Goal: Transaction & Acquisition: Purchase product/service

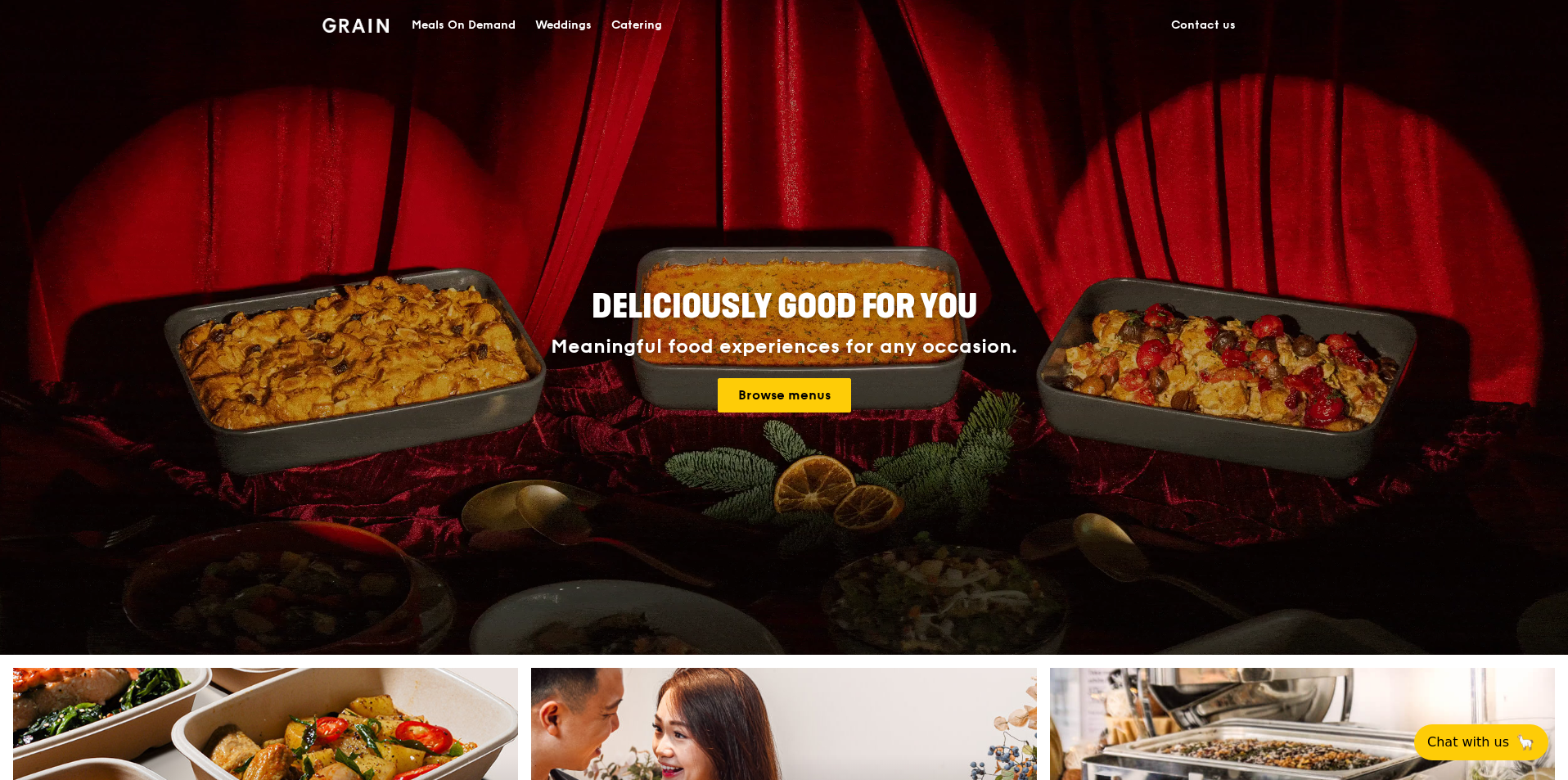
click at [435, 24] on div "Meals On Demand" at bounding box center [463, 25] width 104 height 49
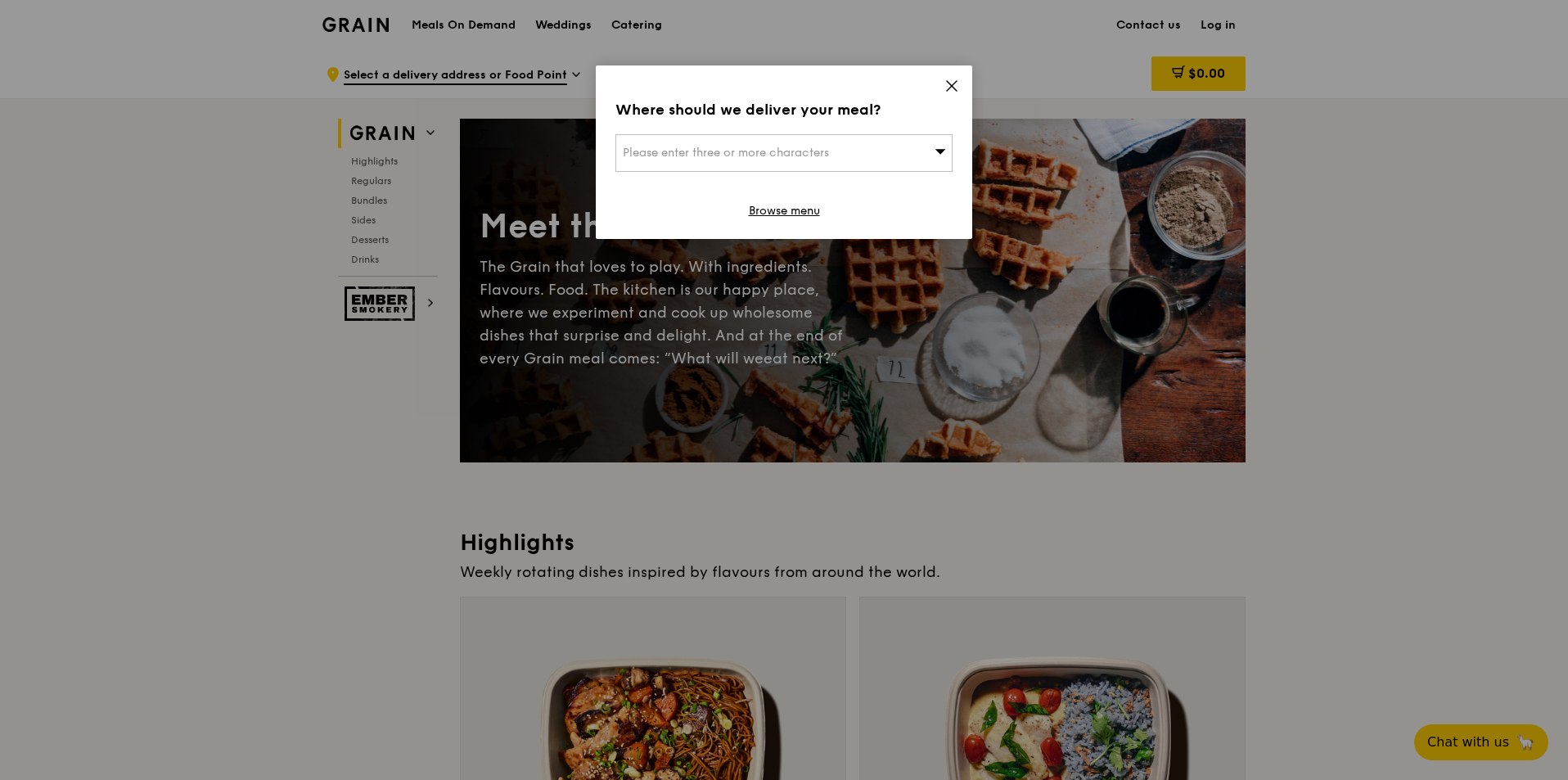
click at [850, 169] on div "Please enter three or more characters" at bounding box center [784, 153] width 337 height 37
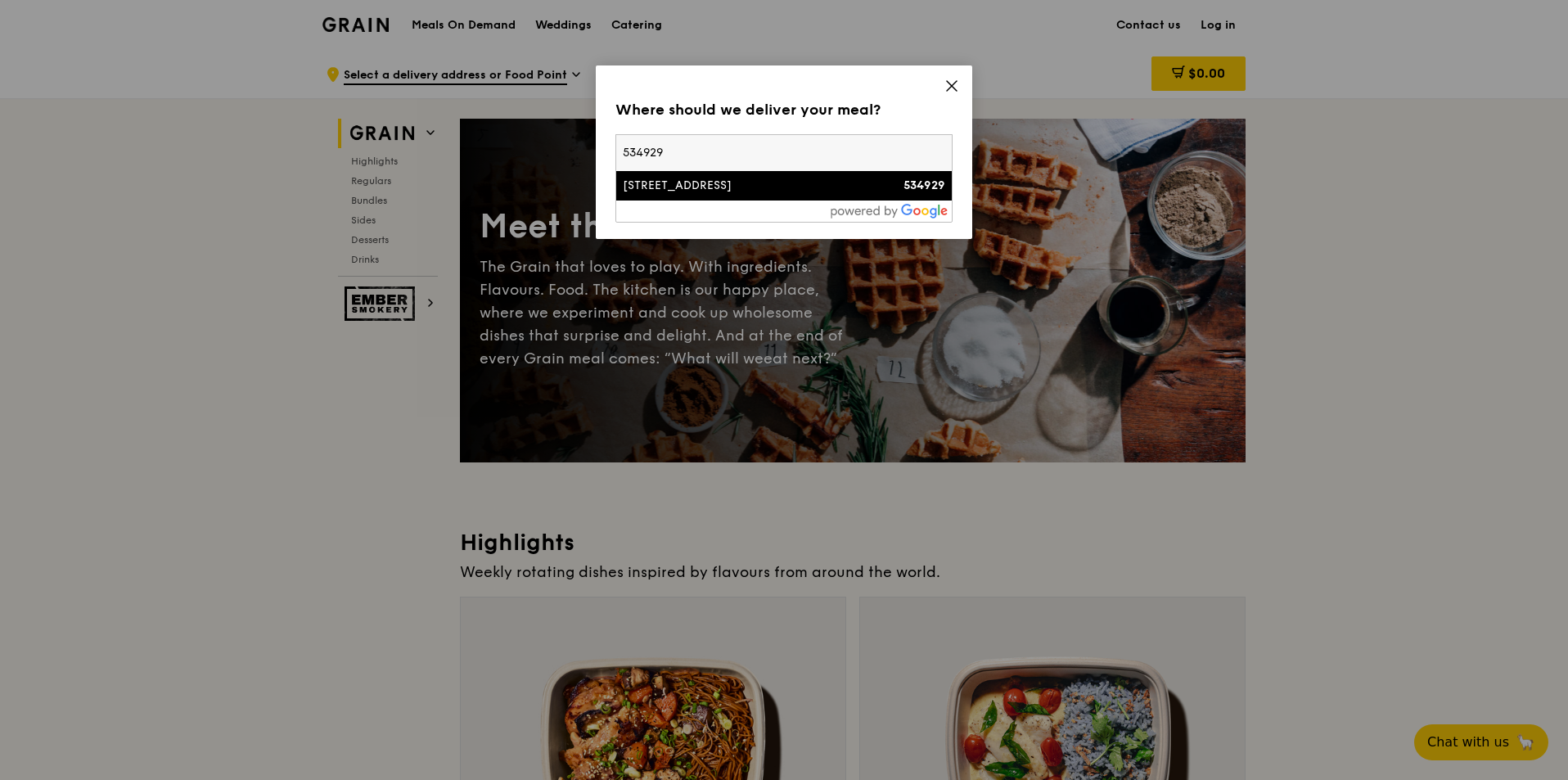
type input "534929"
click at [745, 196] on li "[STREET_ADDRESS] 534929" at bounding box center [784, 185] width 335 height 29
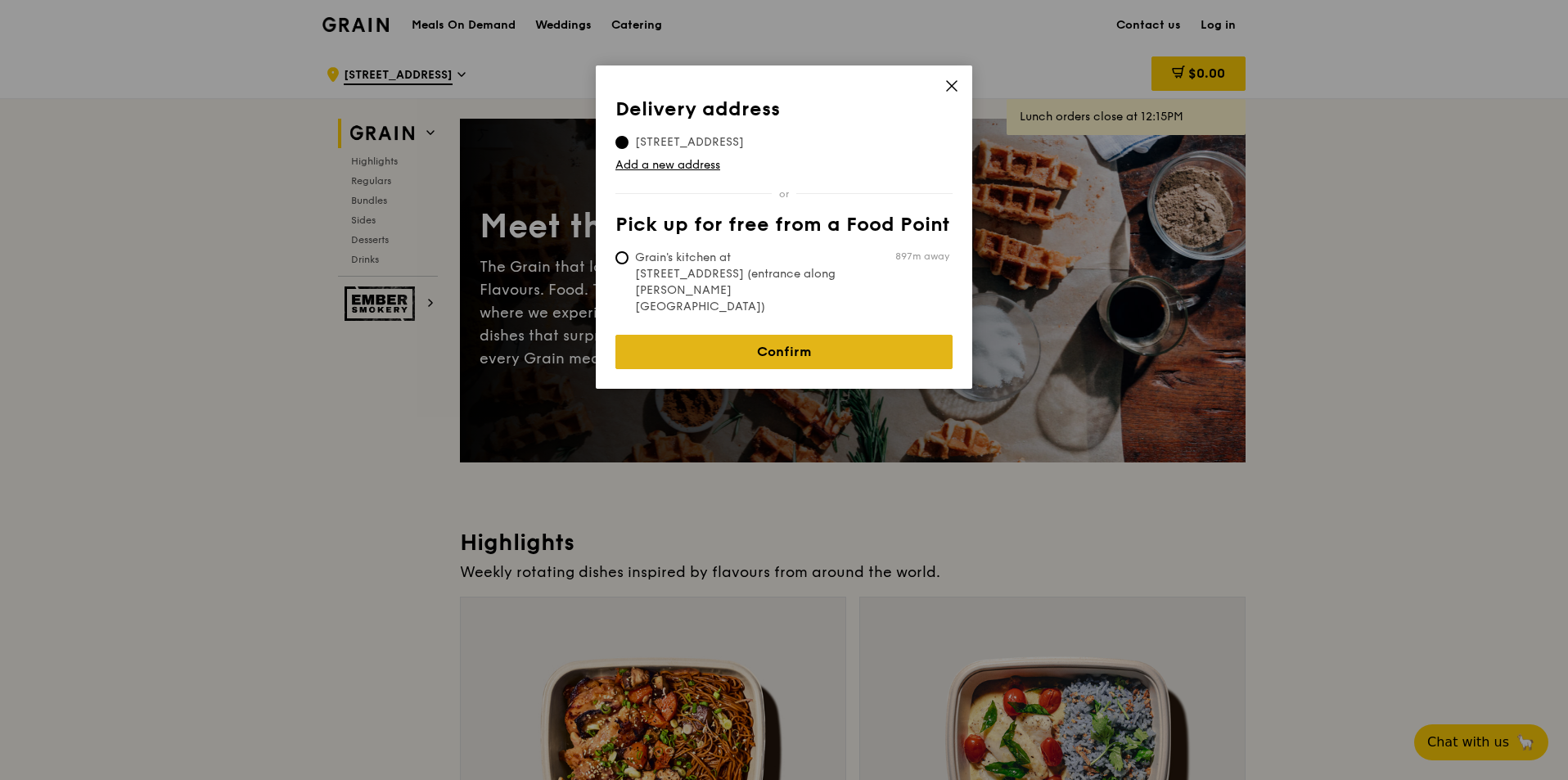
click at [726, 335] on link "Confirm" at bounding box center [784, 351] width 337 height 35
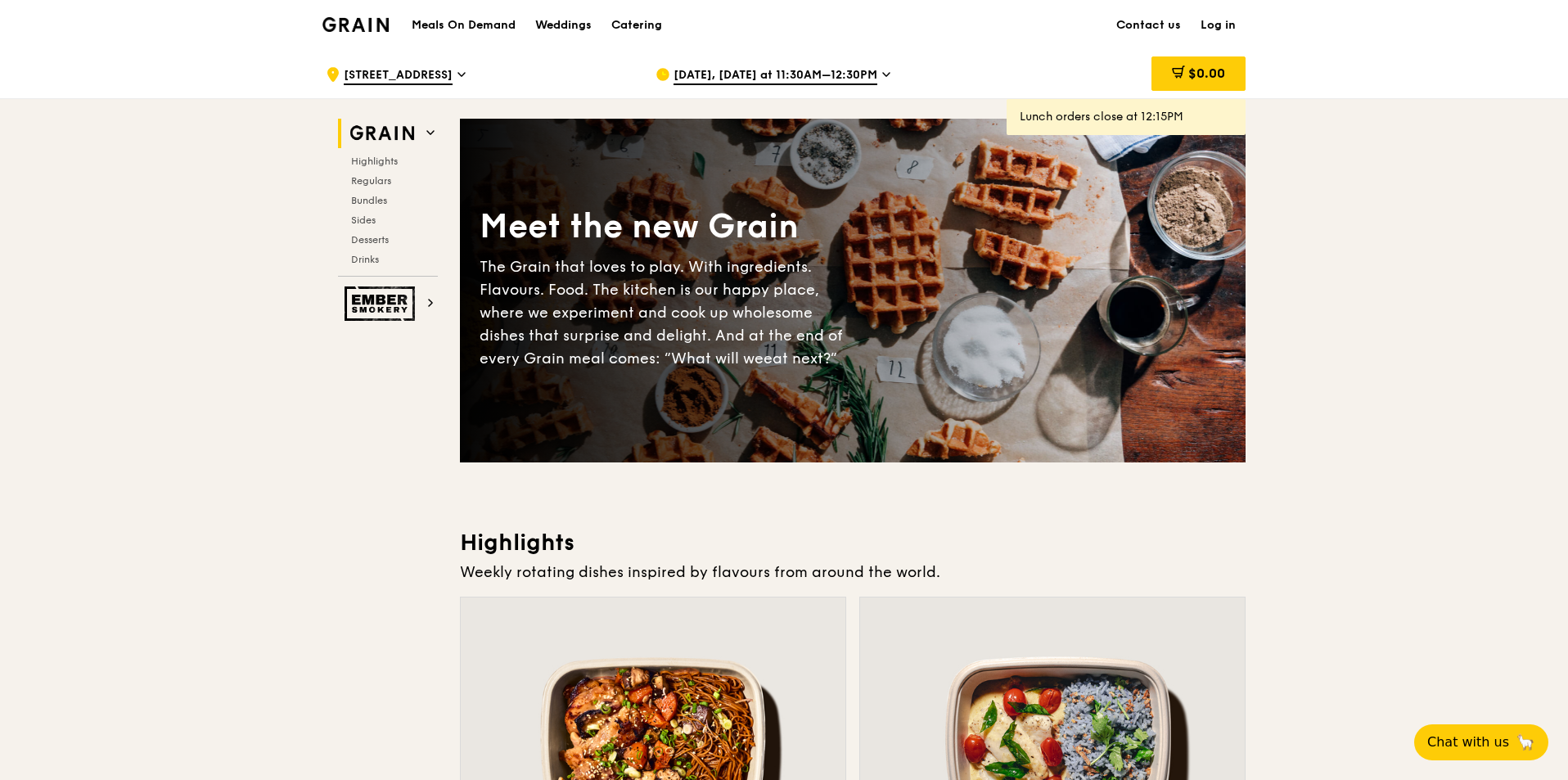
click at [855, 79] on span "[DATE], [DATE] at 11:30AM–12:30PM" at bounding box center [775, 76] width 204 height 18
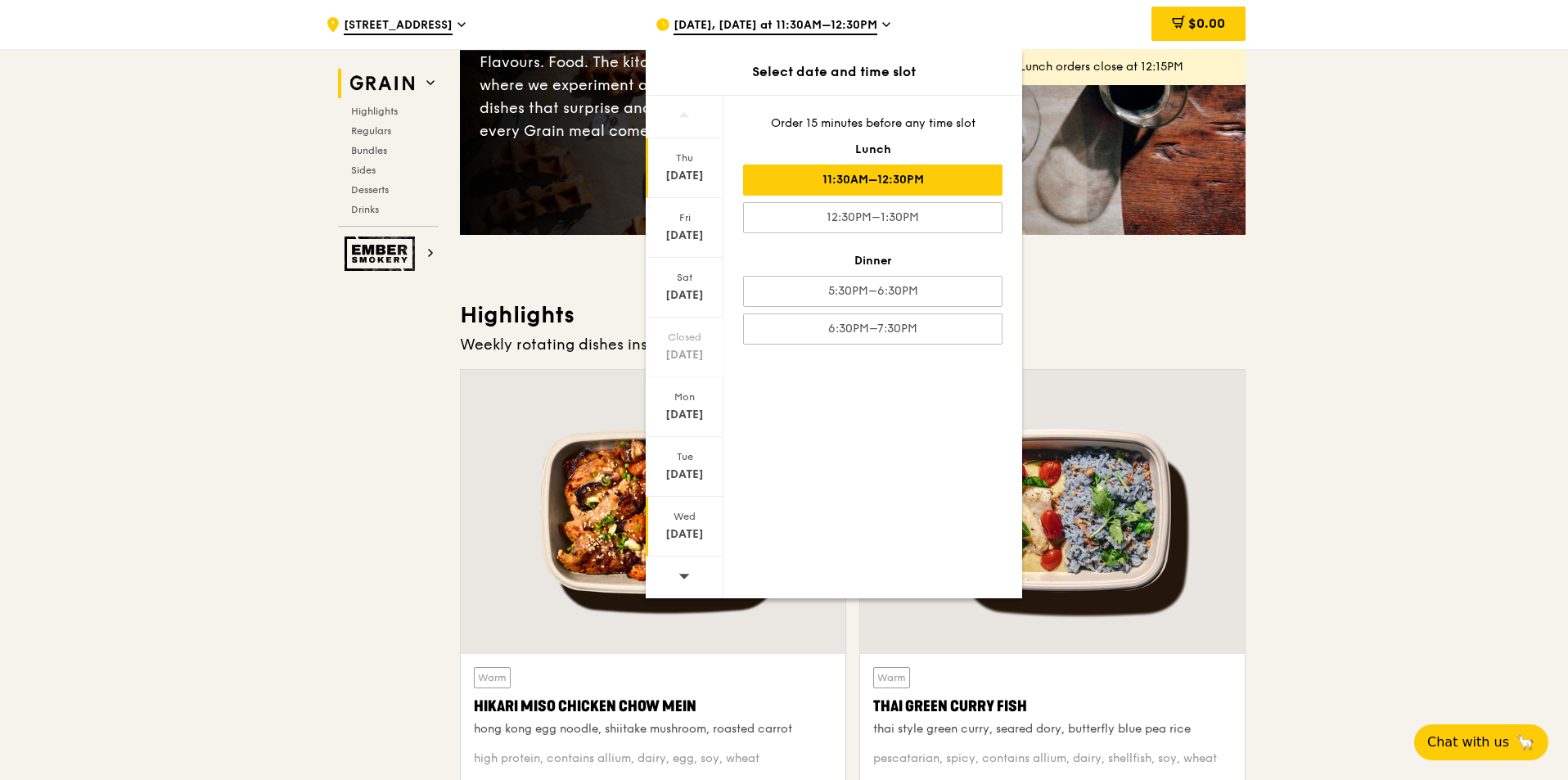
scroll to position [229, 0]
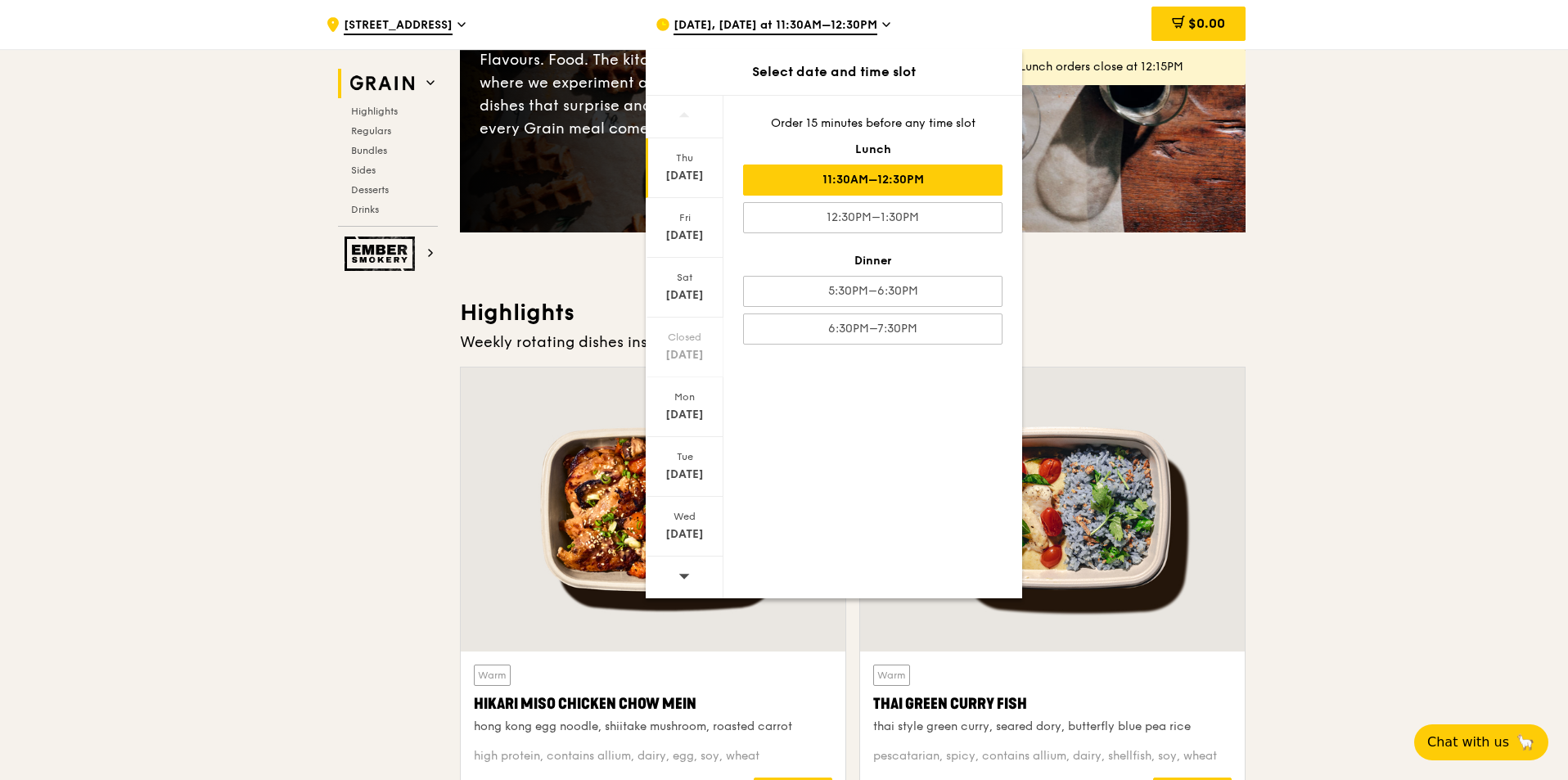
click at [686, 565] on span at bounding box center [684, 575] width 12 height 38
click at [685, 244] on div "[DATE]" at bounding box center [685, 227] width 78 height 59
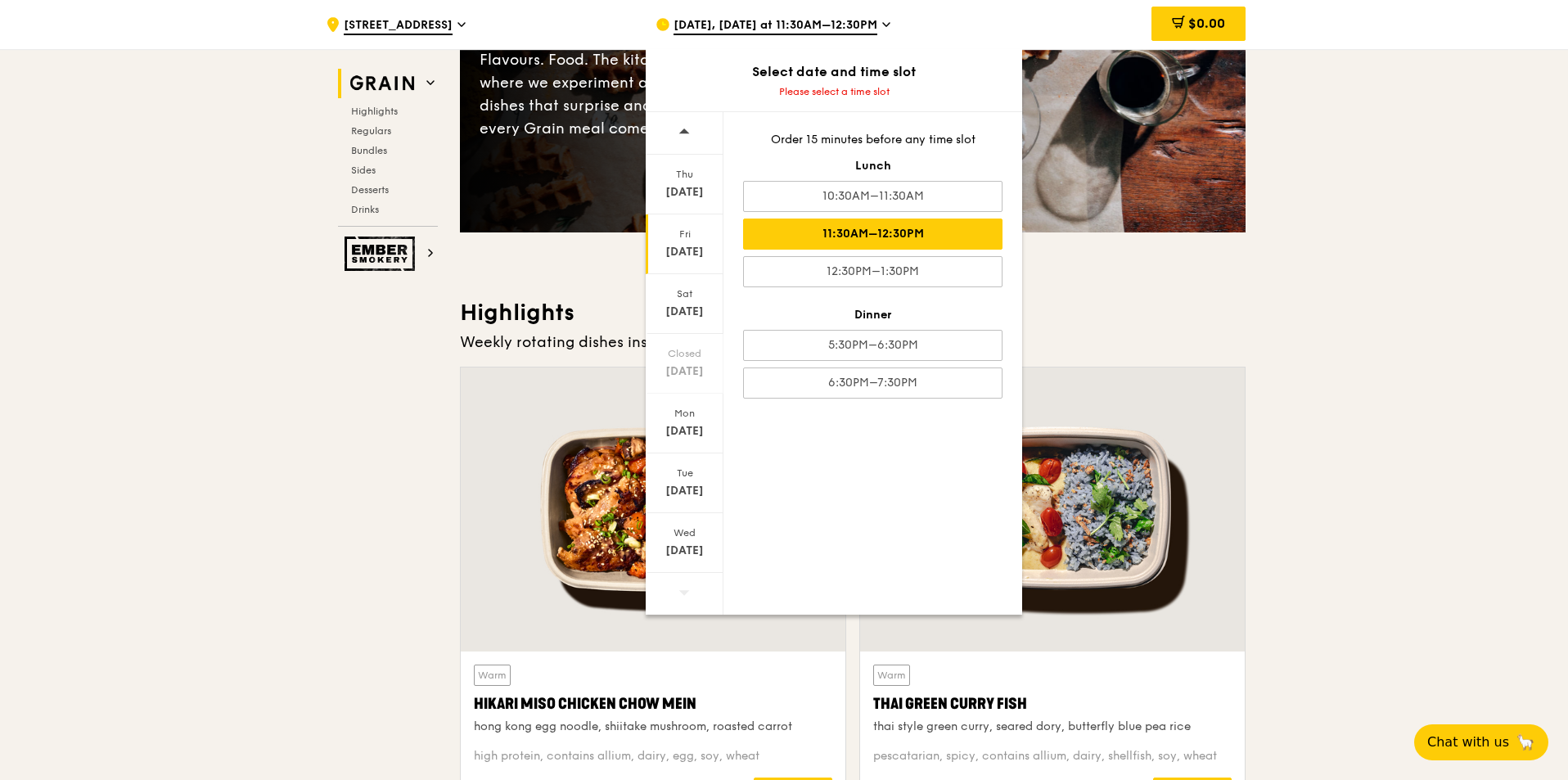
click at [800, 227] on div "11:30AM–12:30PM" at bounding box center [873, 233] width 259 height 31
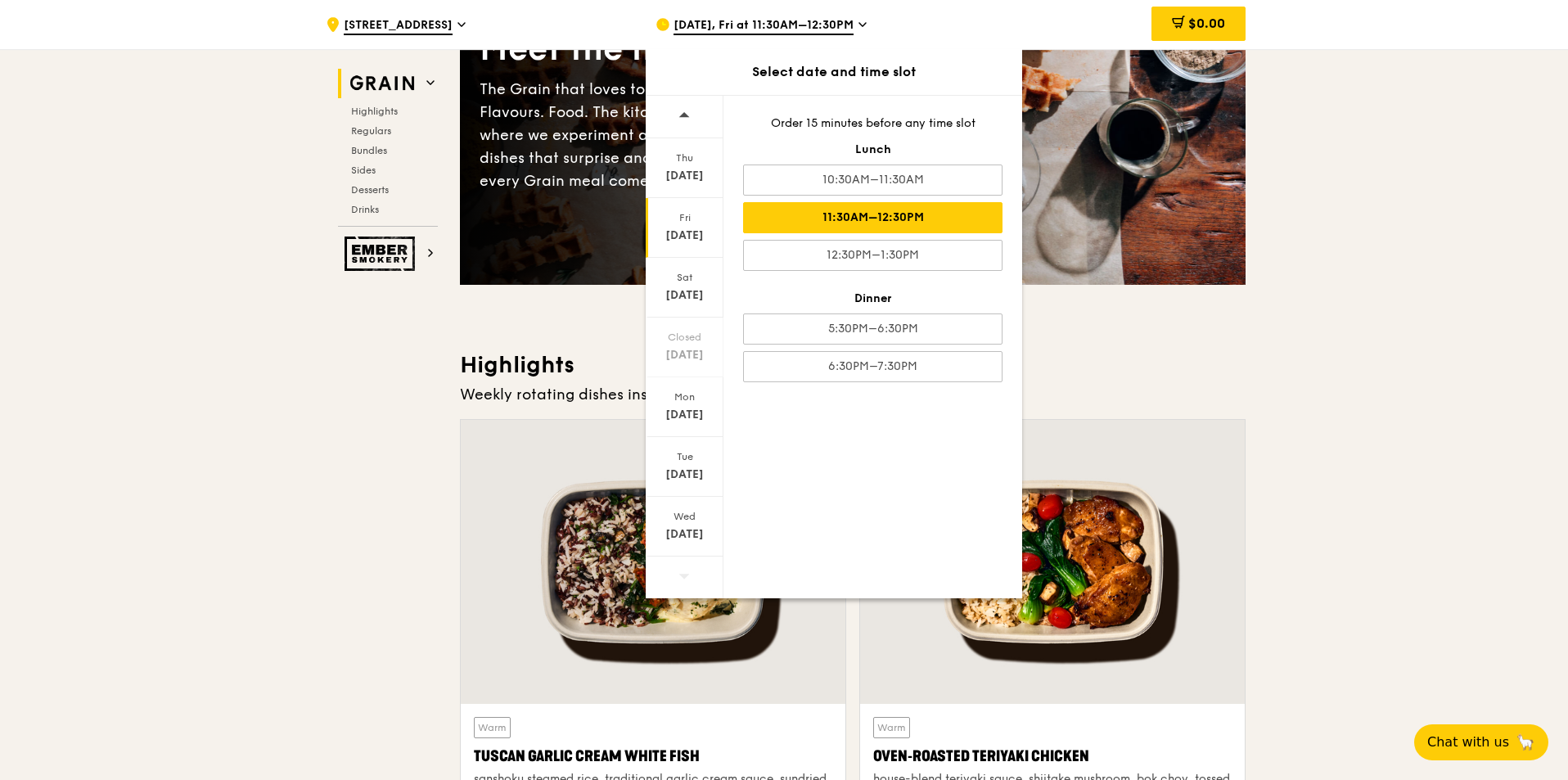
scroll to position [154, 0]
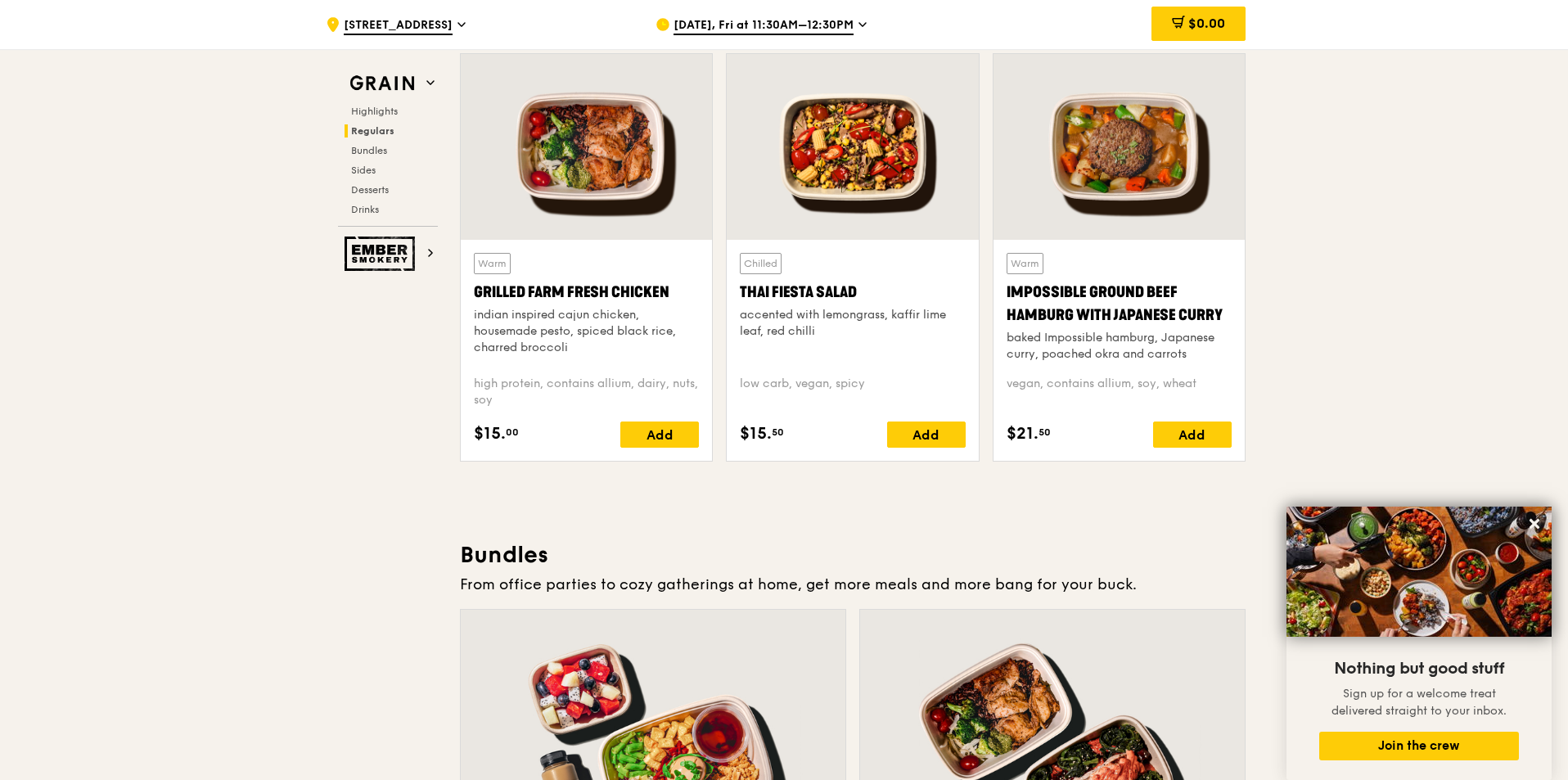
scroll to position [1867, 0]
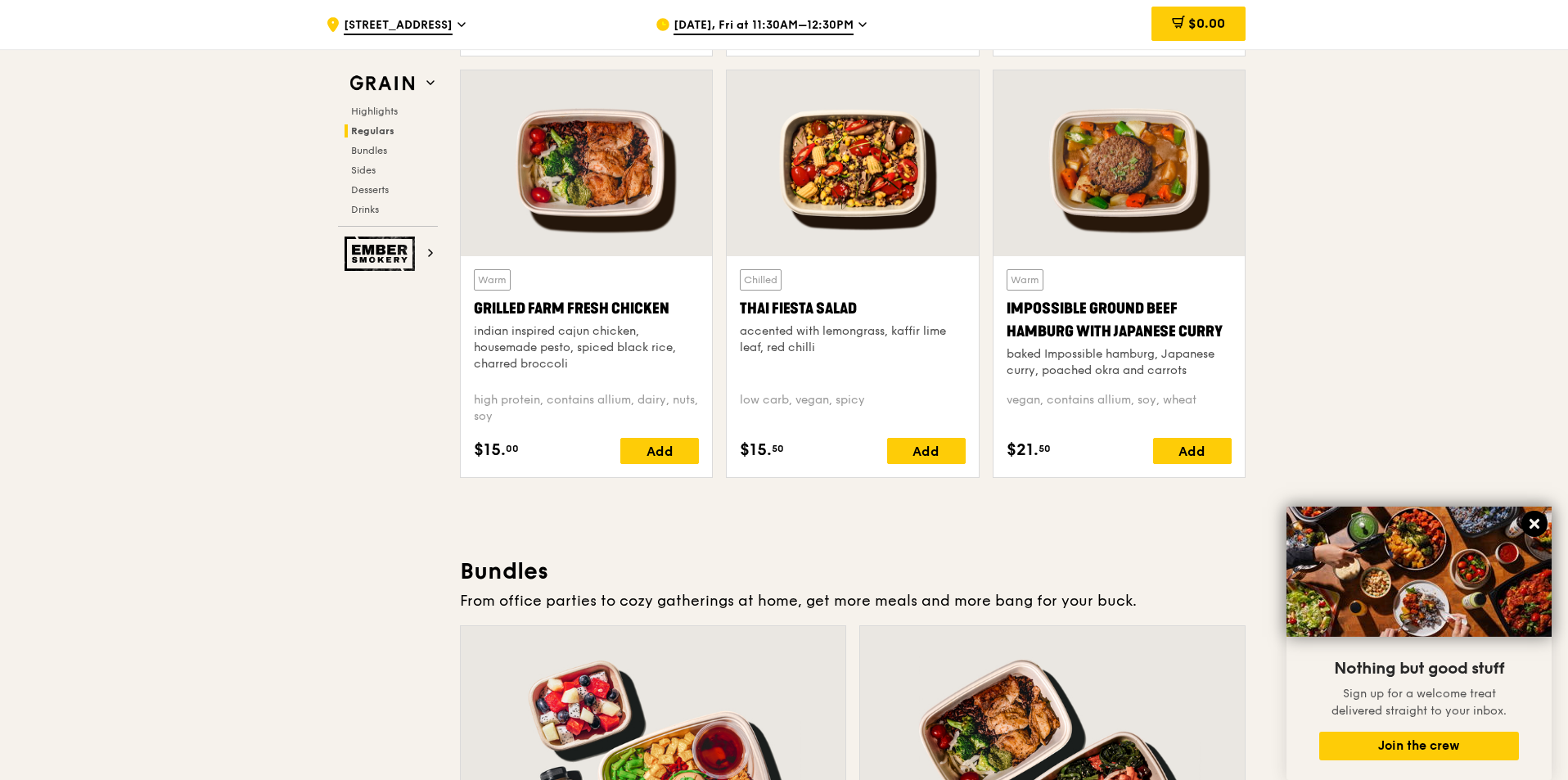
click at [1535, 519] on icon at bounding box center [1534, 524] width 15 height 15
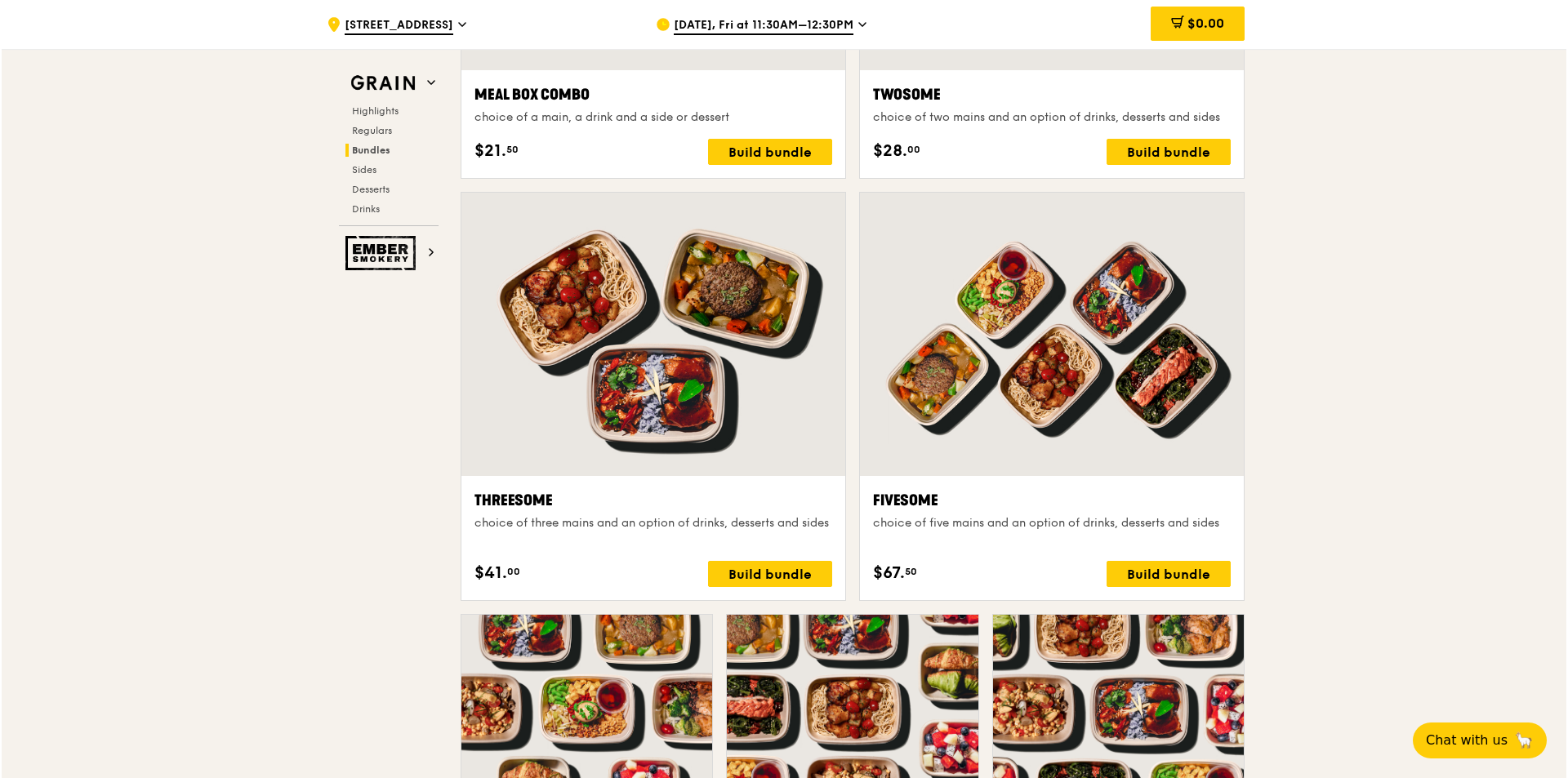
scroll to position [2700, 0]
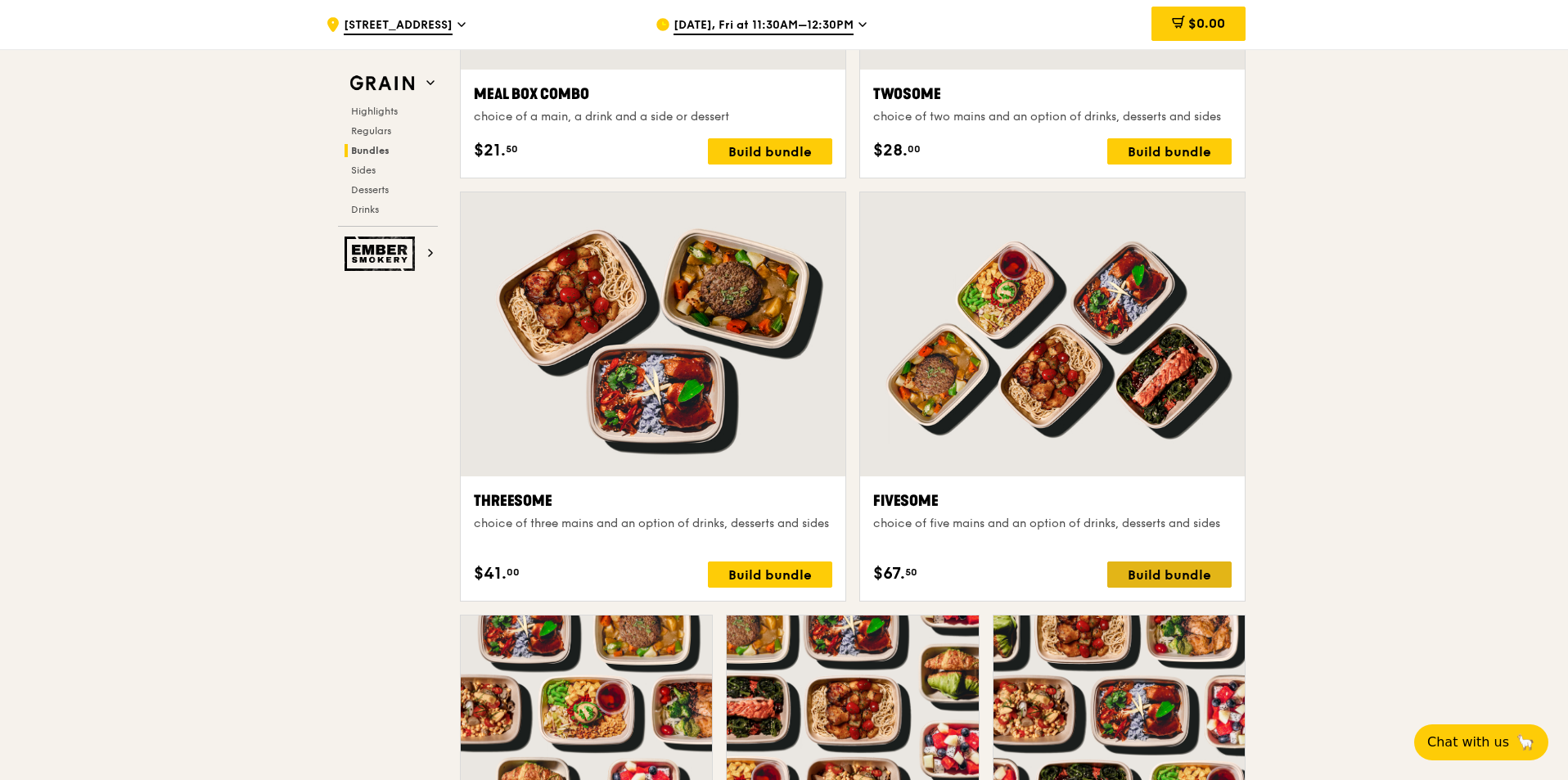
click at [1169, 574] on div "Build bundle" at bounding box center [1169, 575] width 124 height 27
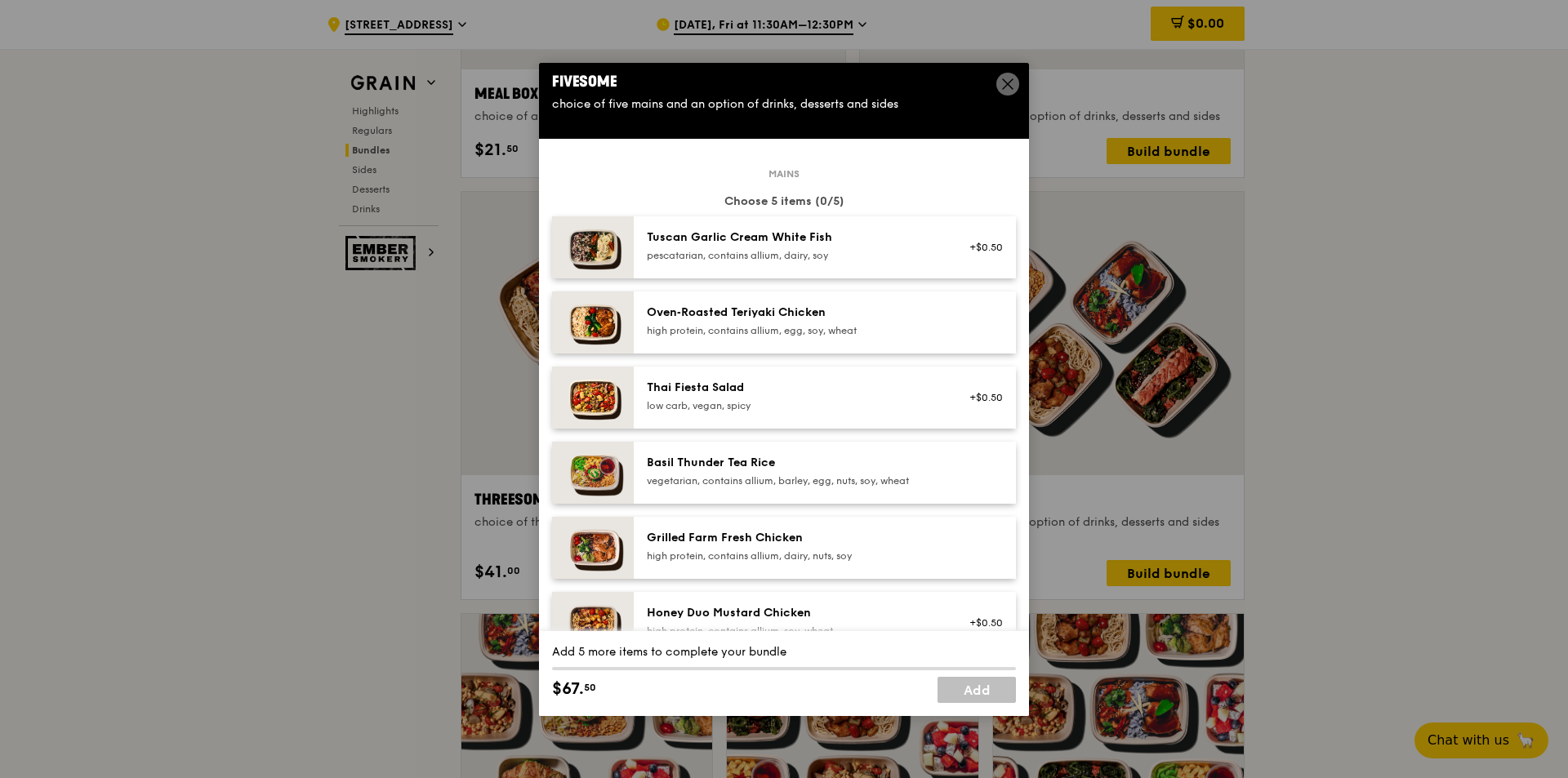
scroll to position [0, 0]
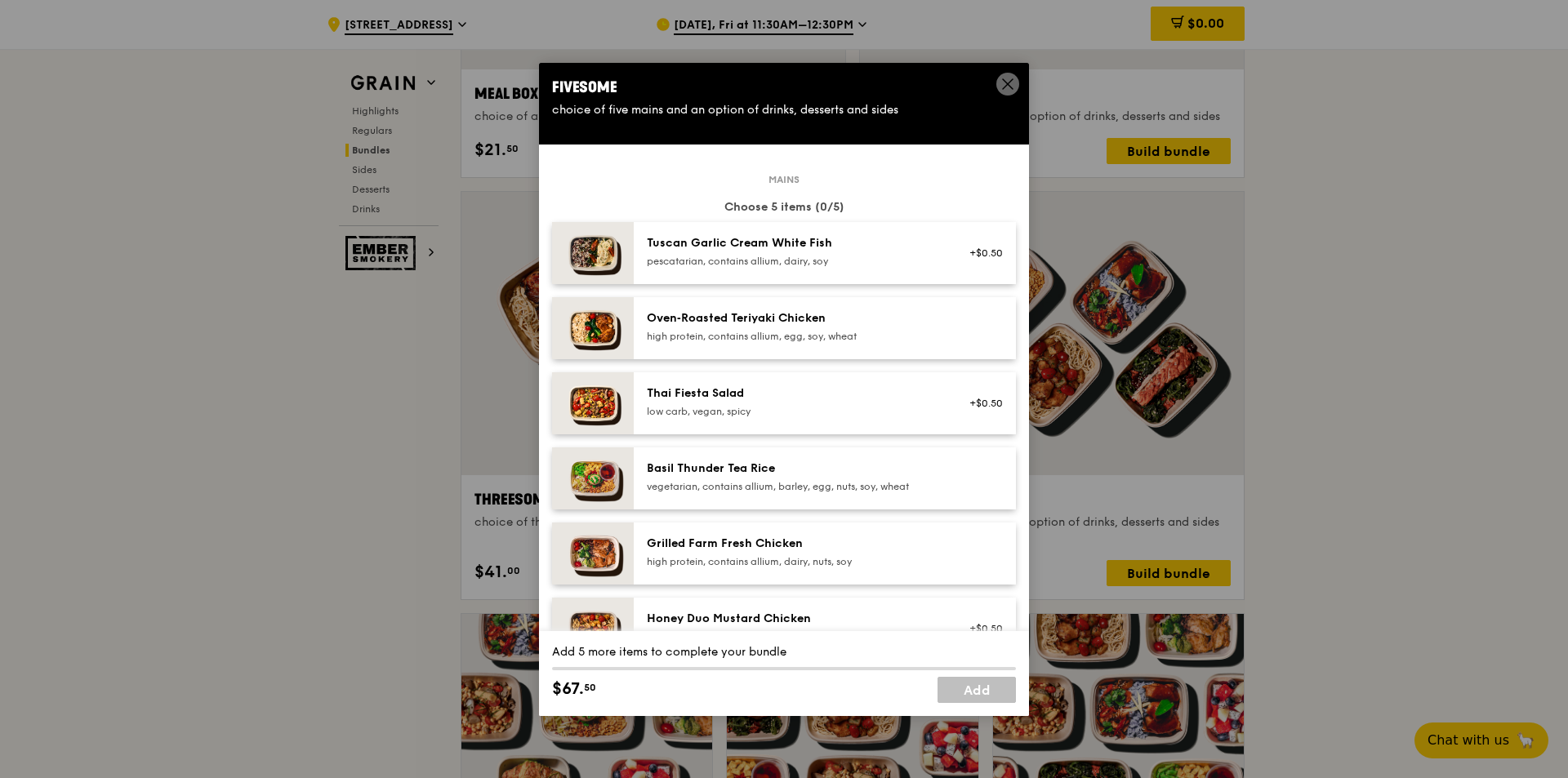
click at [871, 330] on div "high protein, contains allium, egg, soy, wheat" at bounding box center [793, 336] width 293 height 13
click at [768, 332] on div "high protein, contains allium, egg, soy, wheat" at bounding box center [793, 336] width 293 height 13
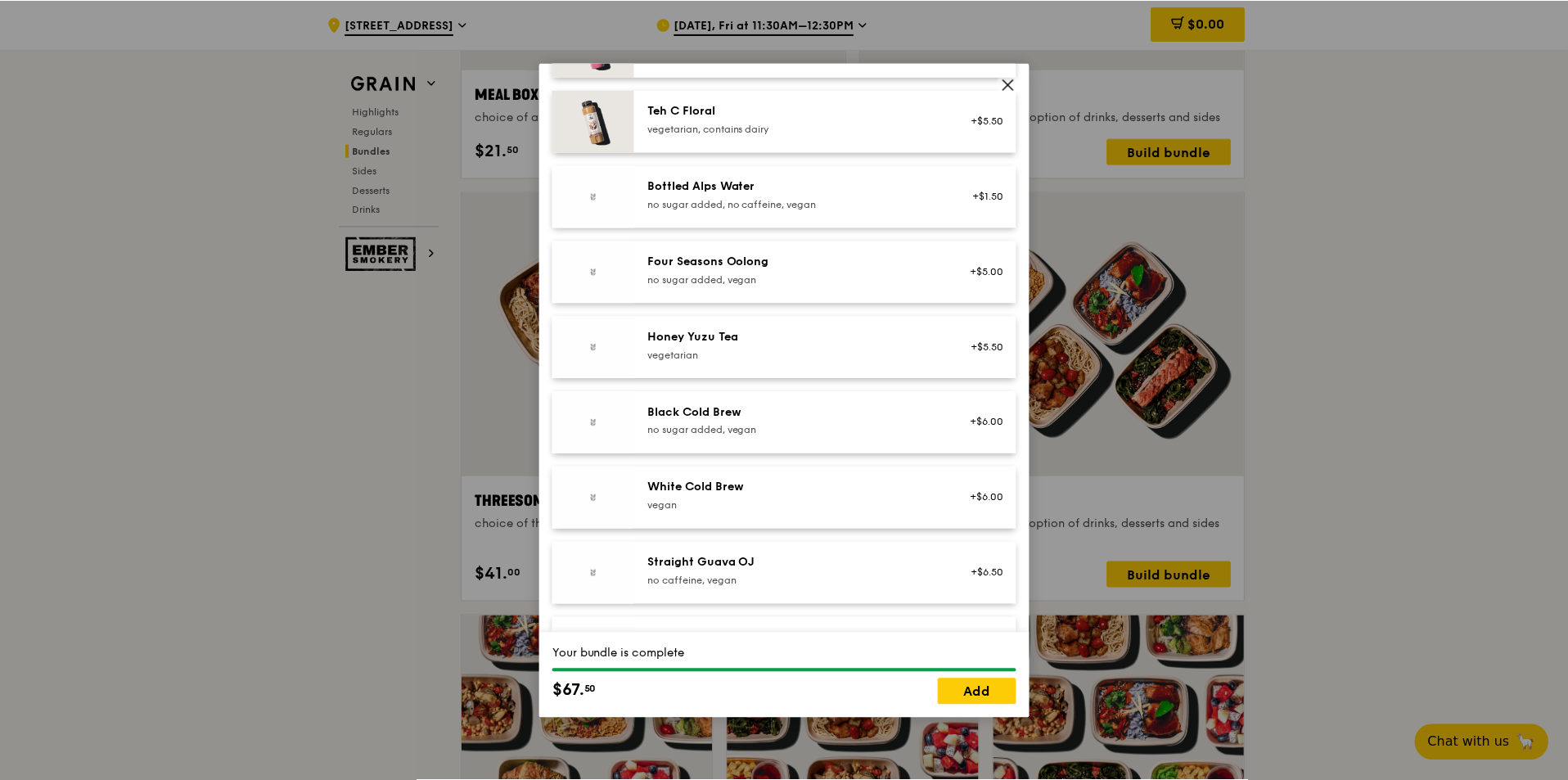
scroll to position [1861, 0]
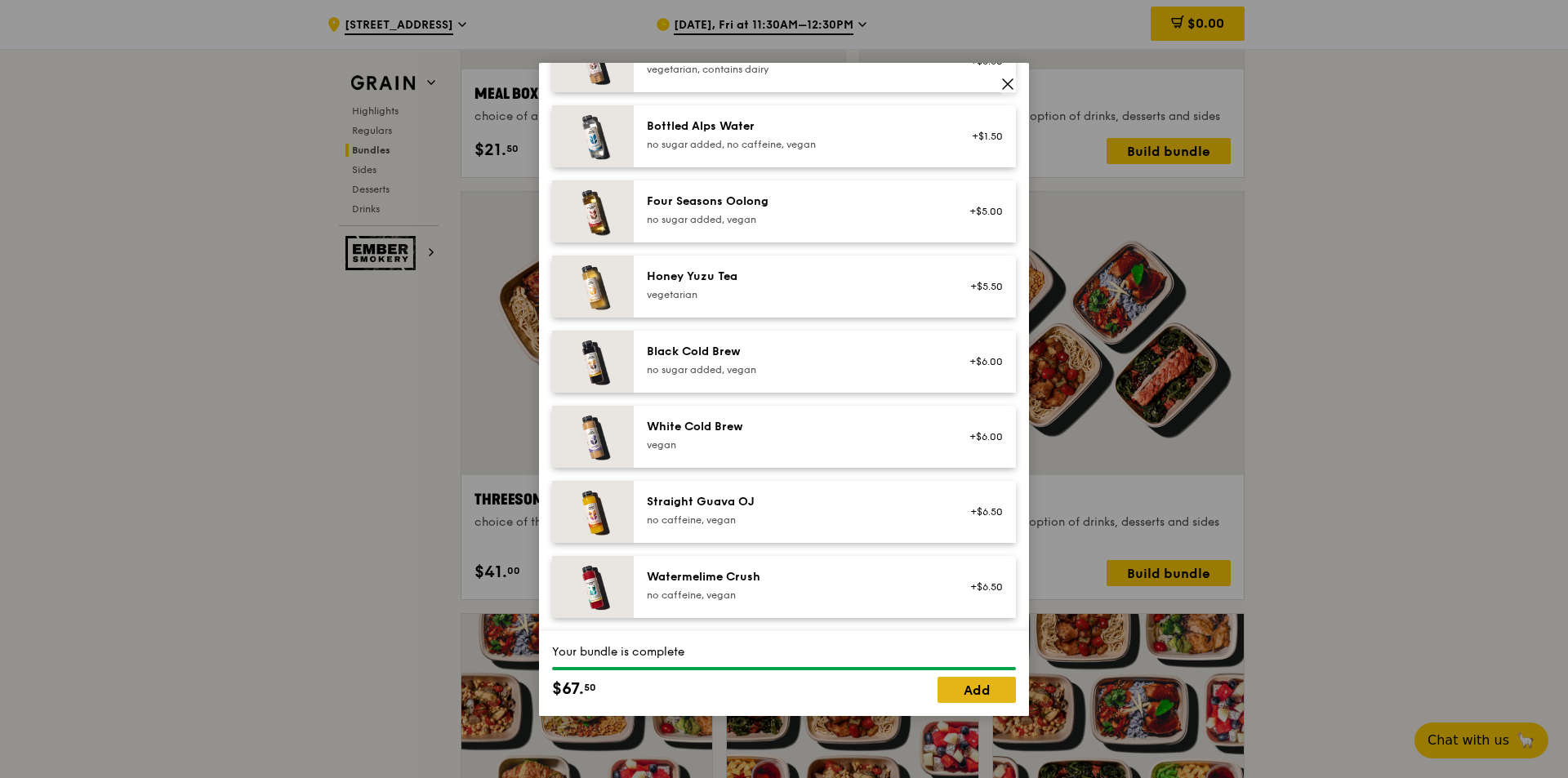
click at [964, 686] on link "Add" at bounding box center [976, 690] width 79 height 27
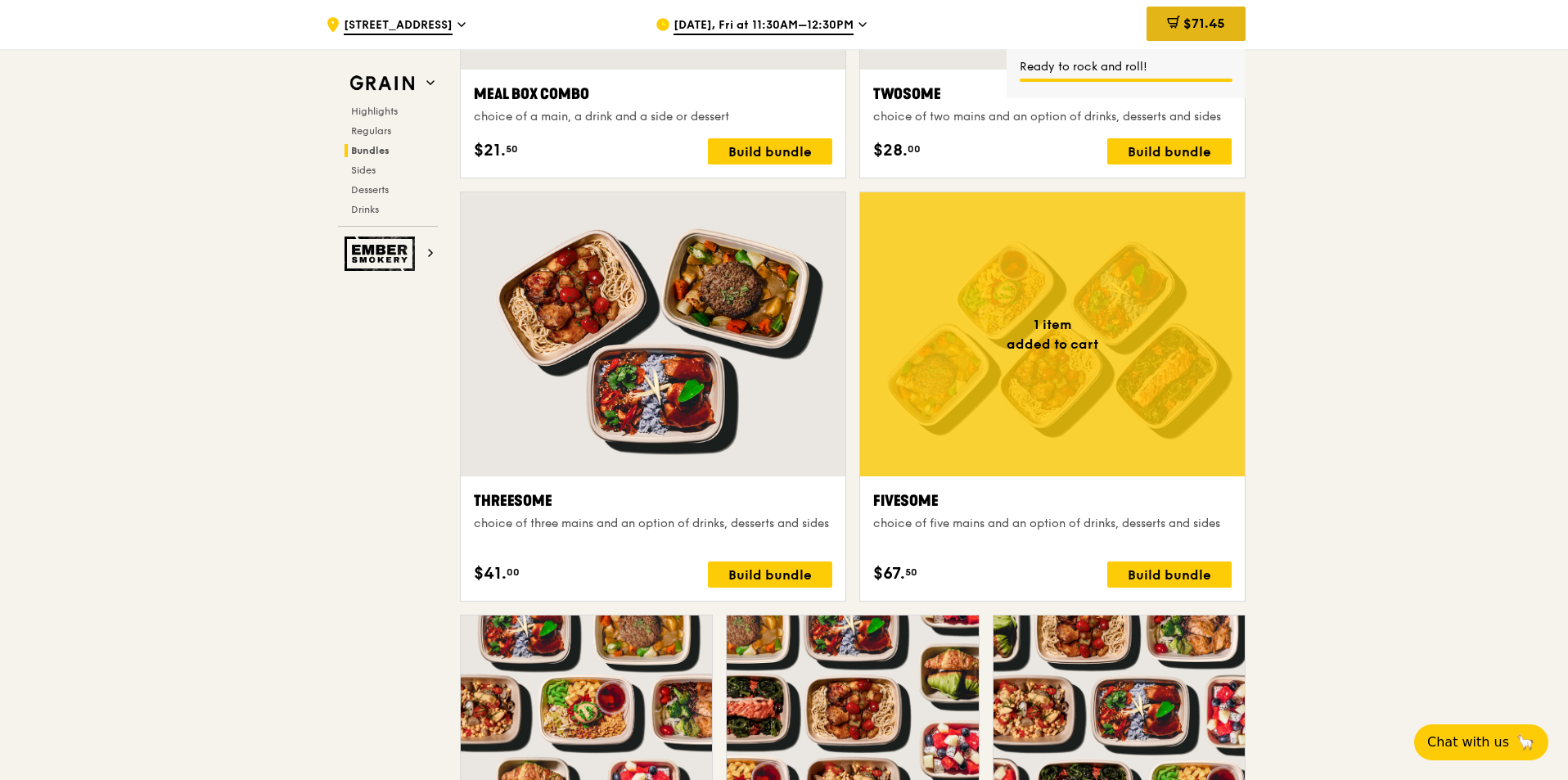
click at [1201, 24] on span "$71.45" at bounding box center [1203, 24] width 42 height 16
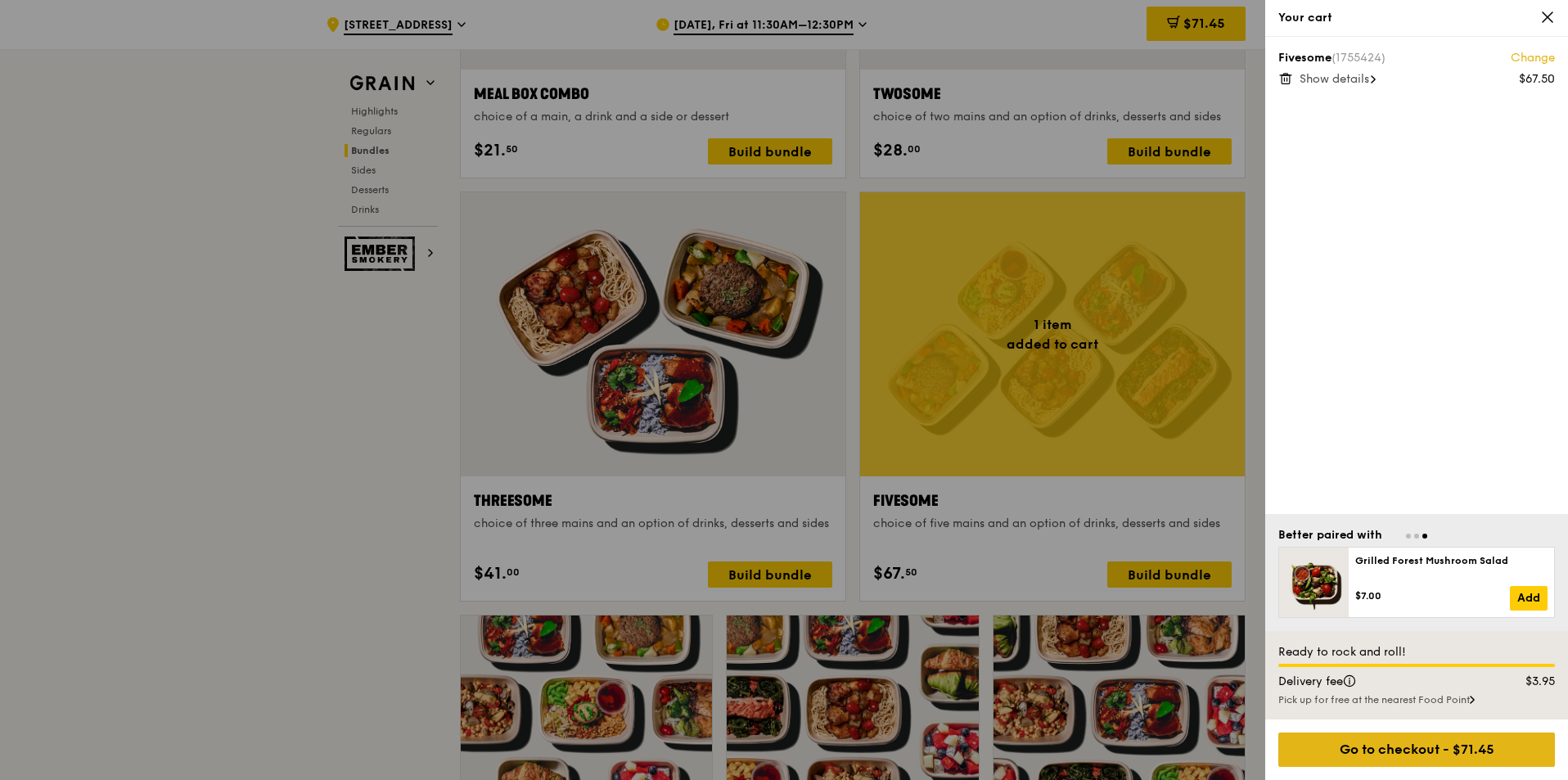
click at [1394, 739] on div "Go to checkout - $71.45" at bounding box center [1416, 750] width 277 height 35
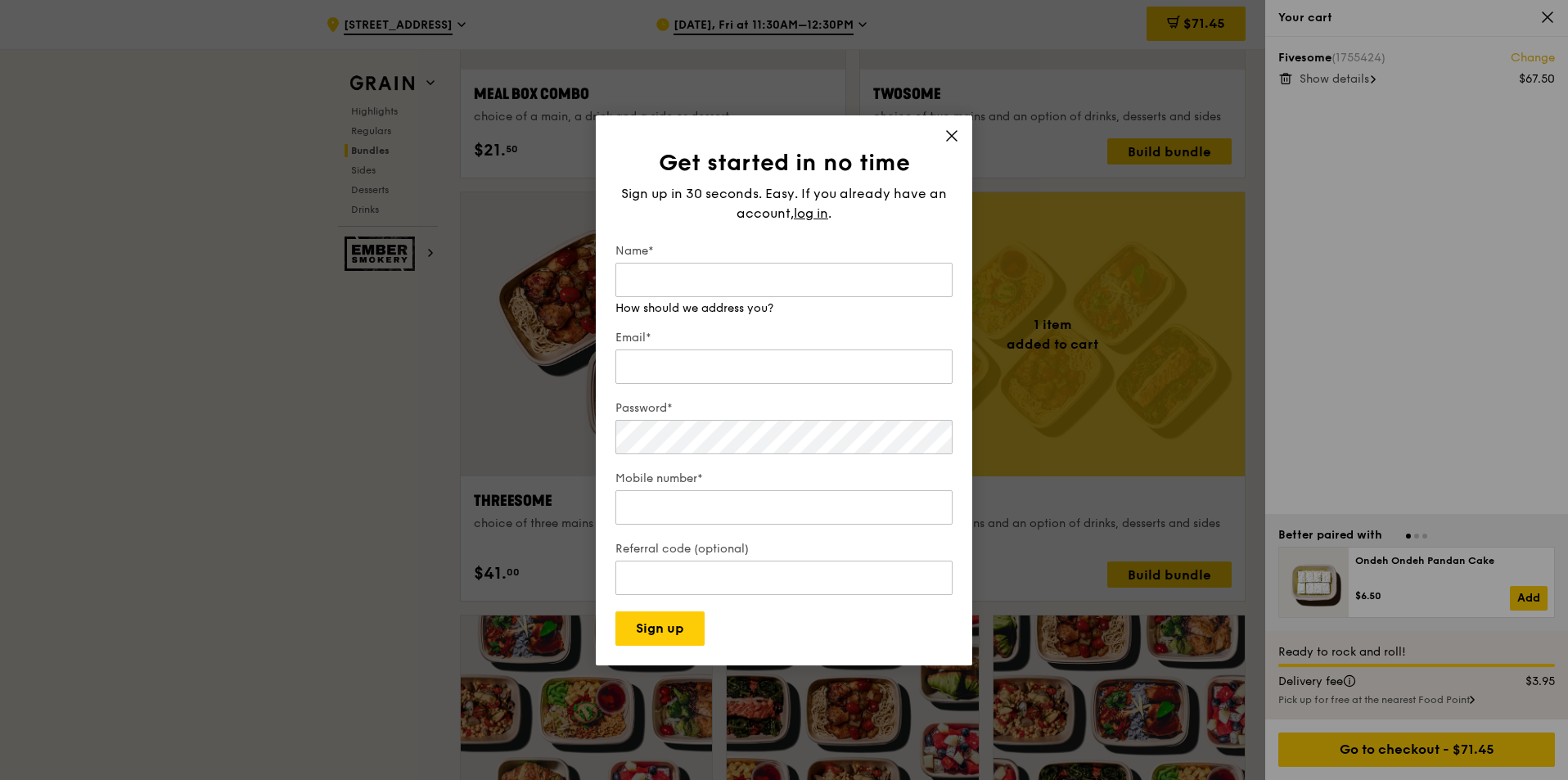
click at [942, 131] on div "Get started in no time Sign up in 30 seconds. Easy. If you already have an acco…" at bounding box center [784, 390] width 376 height 550
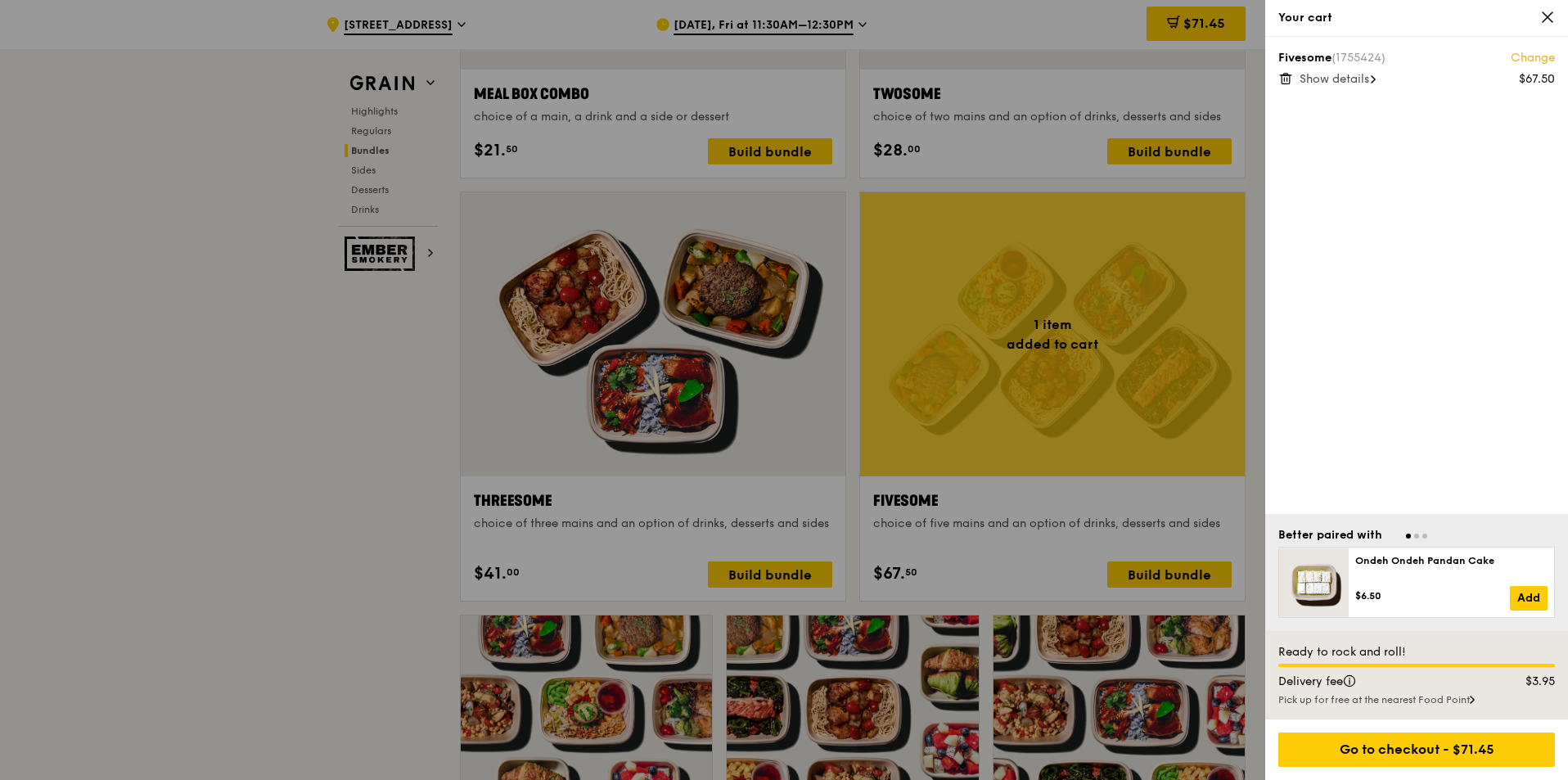
click at [1339, 82] on span "Show details" at bounding box center [1334, 79] width 69 height 14
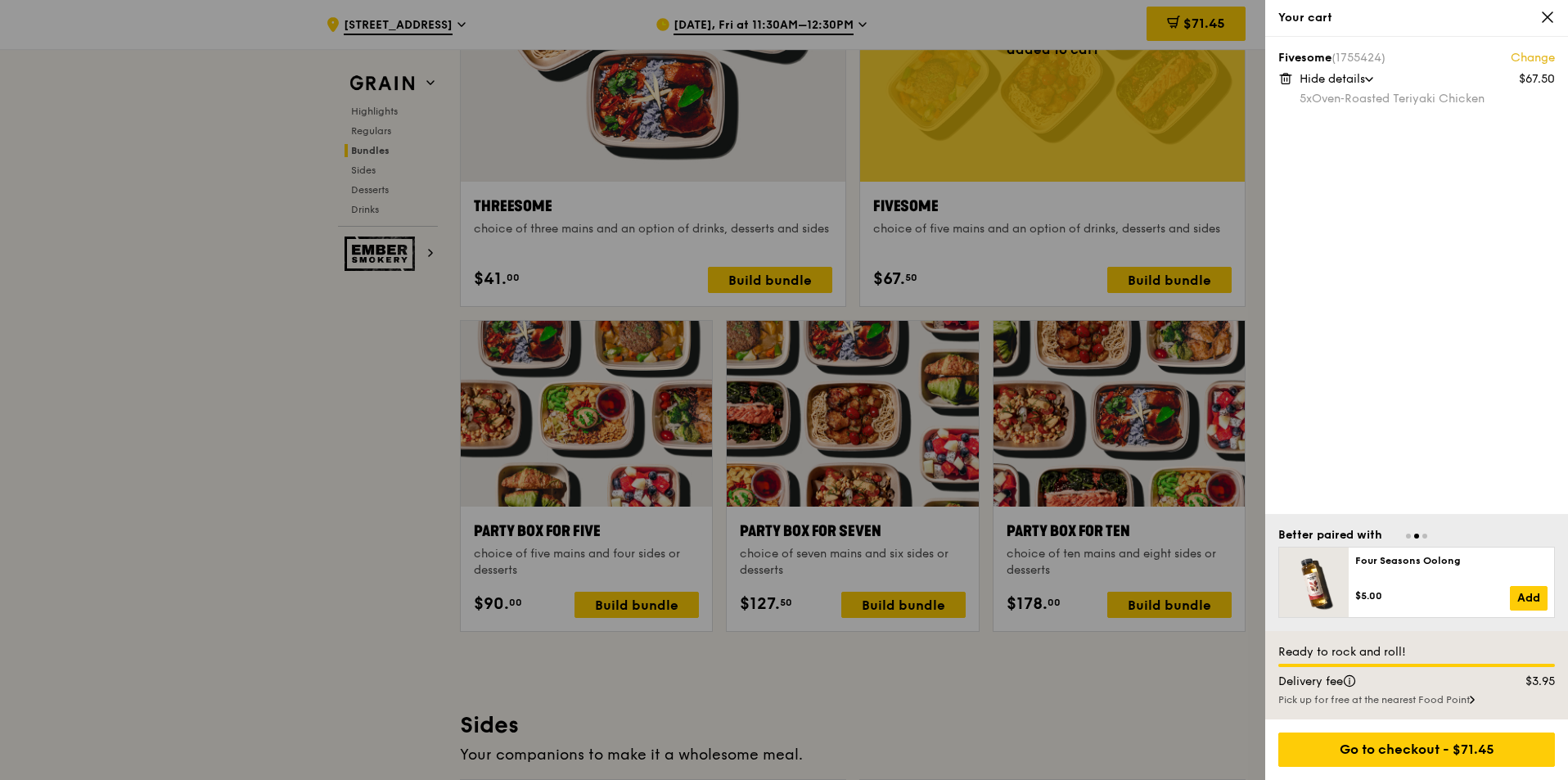
scroll to position [3013, 0]
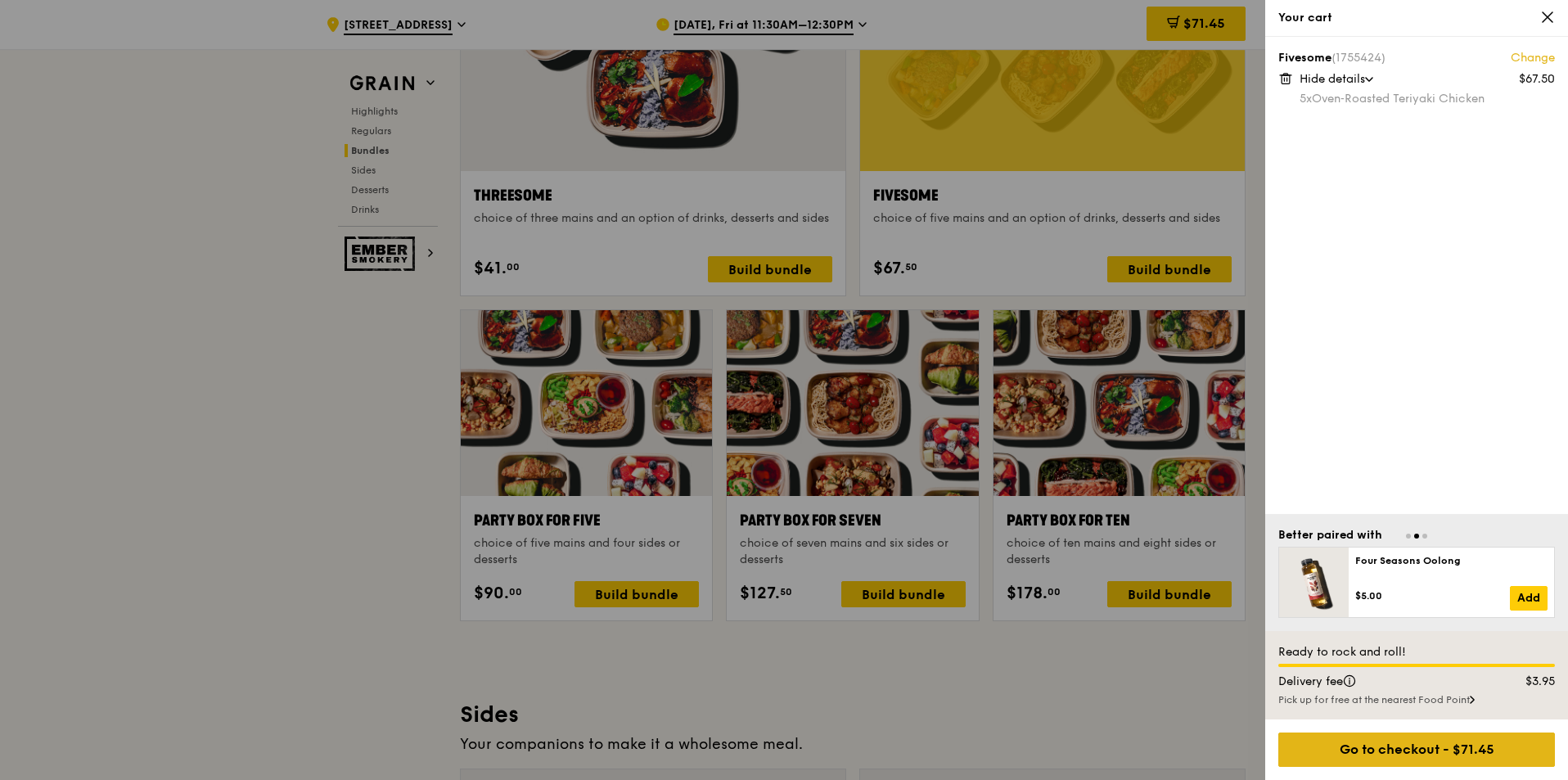
click at [1437, 756] on div "Go to checkout - $71.45" at bounding box center [1416, 750] width 277 height 35
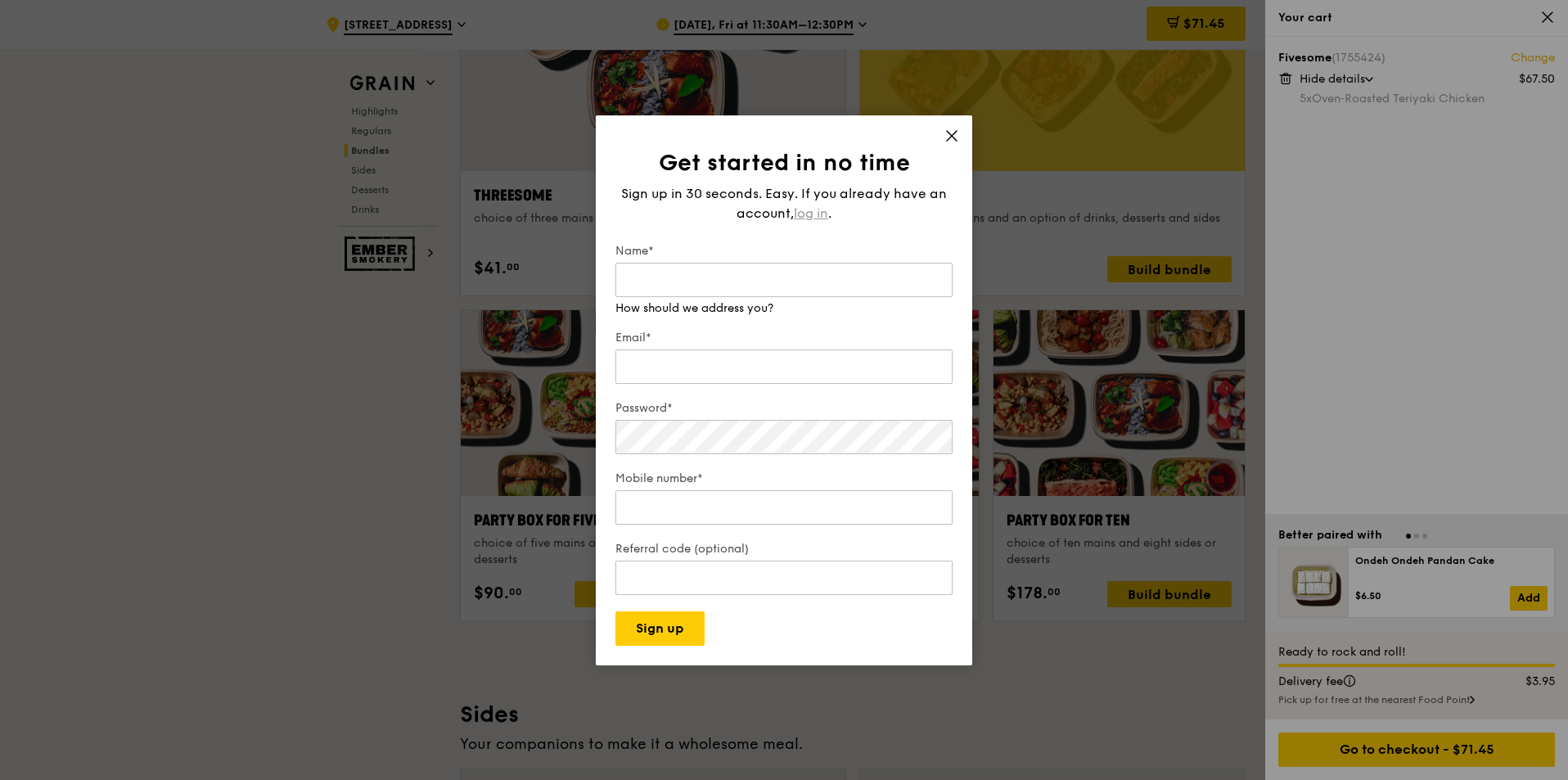
click at [811, 218] on span "log in" at bounding box center [811, 214] width 35 height 20
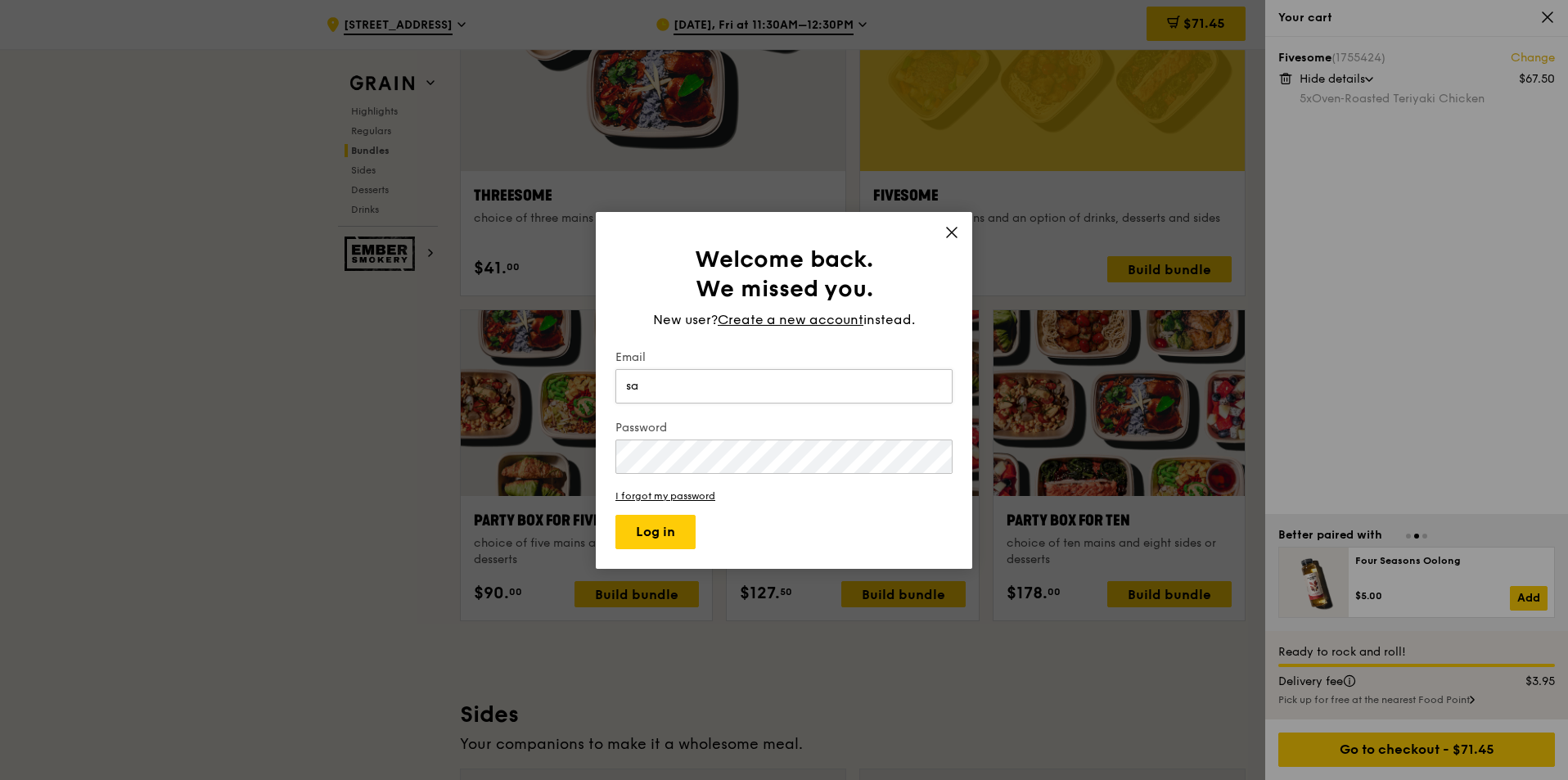
type input "s"
click at [767, 319] on span "Create a new account" at bounding box center [790, 320] width 145 height 20
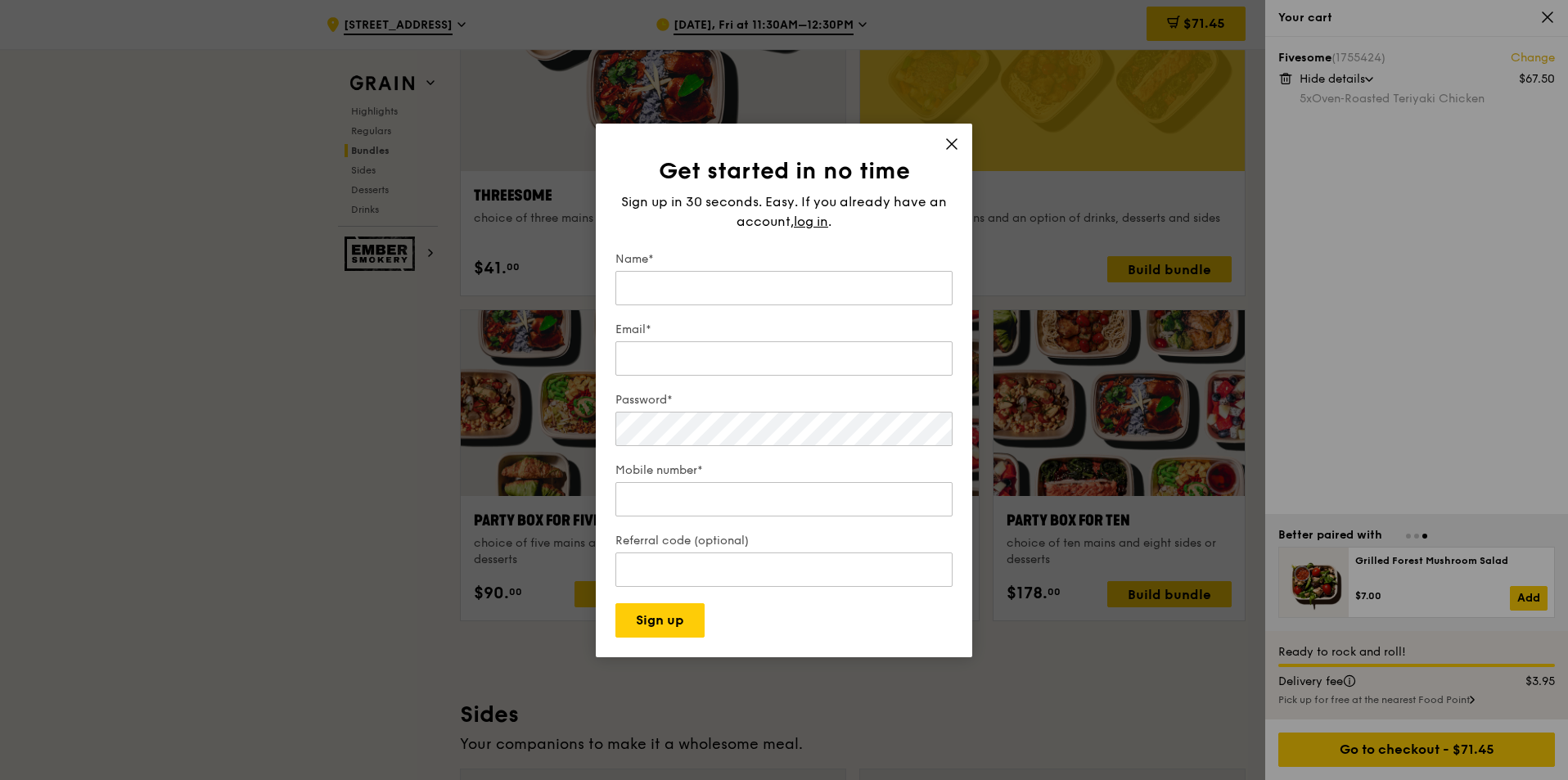
click at [767, 319] on form "Name* Email* Password* Mobile number* Referral code (optional) Sign up" at bounding box center [784, 444] width 337 height 386
click at [783, 285] on input "Name*" at bounding box center [784, 288] width 337 height 35
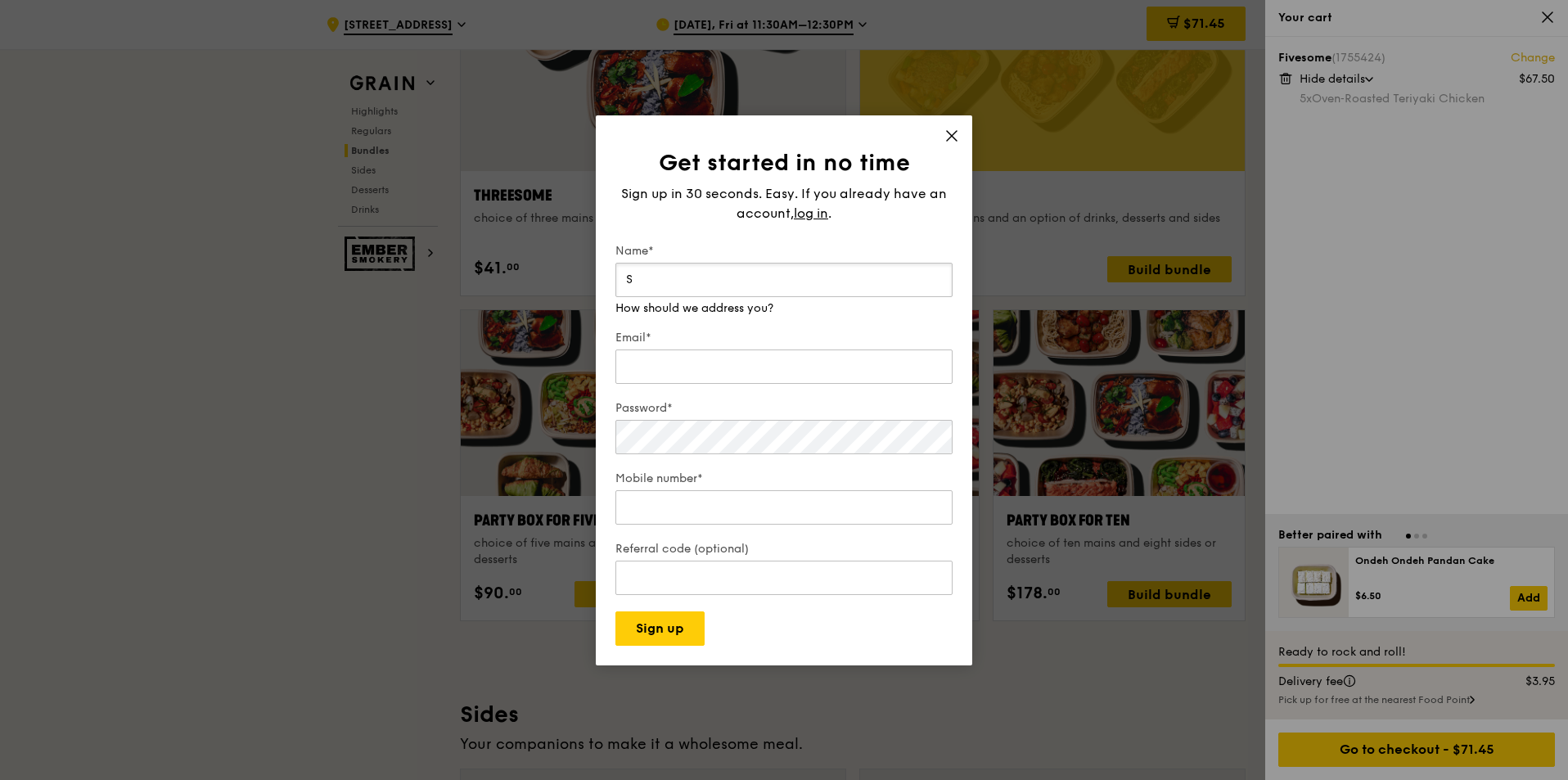
type input "[PERSON_NAME]"
click at [704, 381] on div "Email* We will send your receipt to this email" at bounding box center [784, 350] width 337 height 74
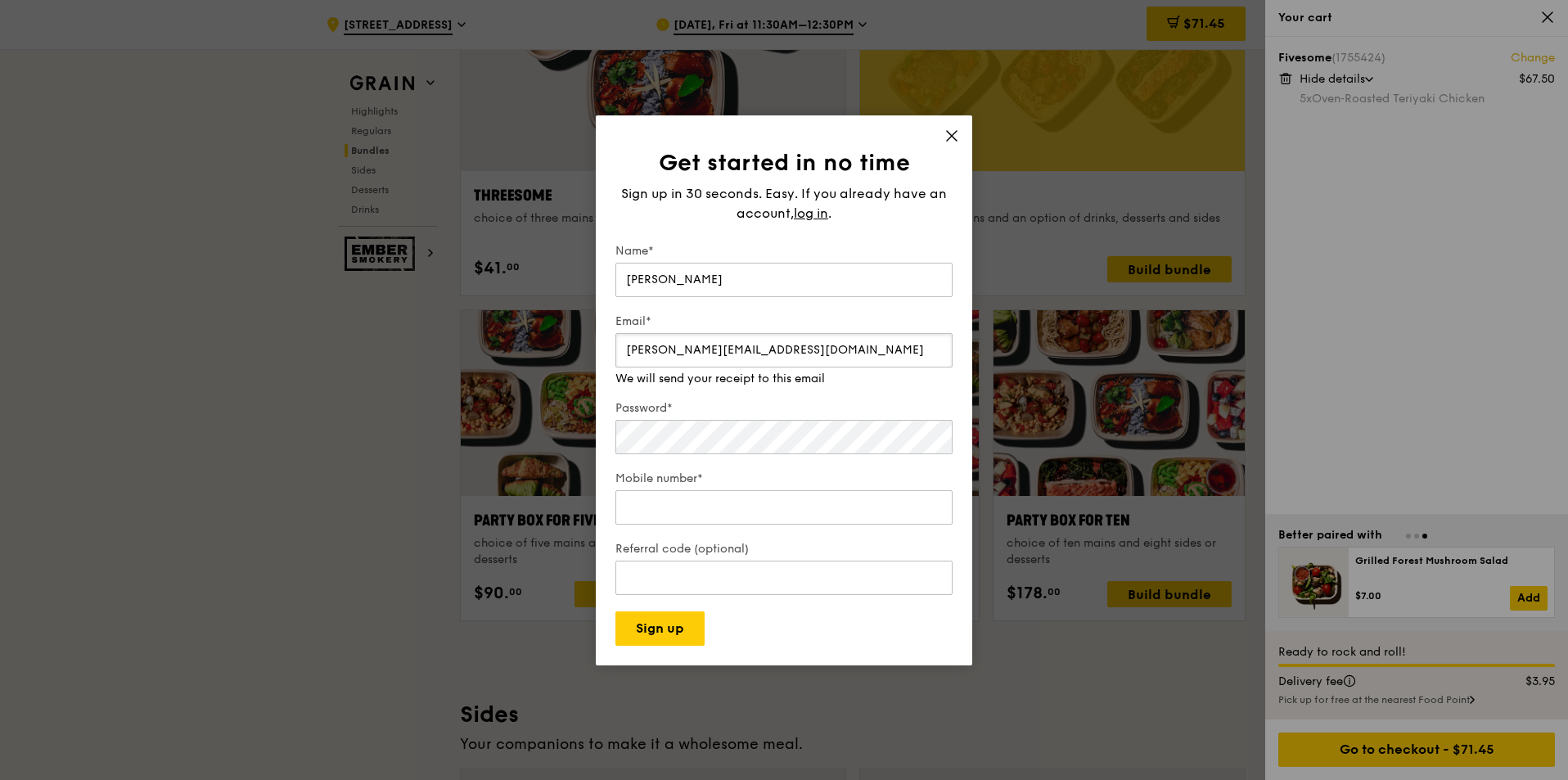
type input "[PERSON_NAME][EMAIL_ADDRESS][DOMAIN_NAME]"
click at [727, 438] on div "Password*" at bounding box center [784, 429] width 337 height 58
click at [512, 415] on div "Get started in no time Sign up in 30 seconds. Easy. If you already have an acco…" at bounding box center [784, 390] width 1568 height 780
click at [702, 506] on input "Mobile number*" at bounding box center [784, 491] width 337 height 35
type input "6"
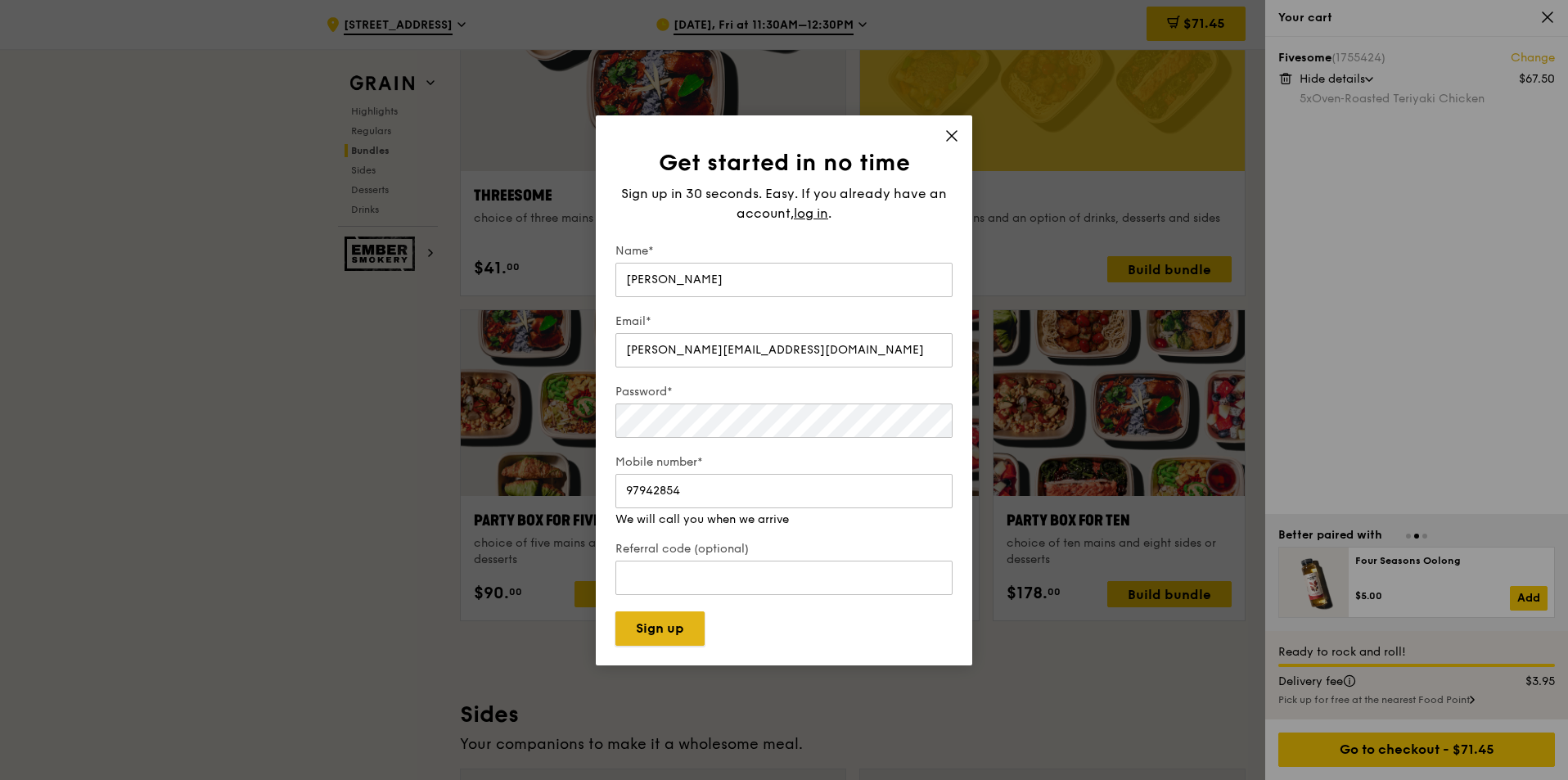
click at [662, 624] on button "Sign up" at bounding box center [660, 628] width 90 height 35
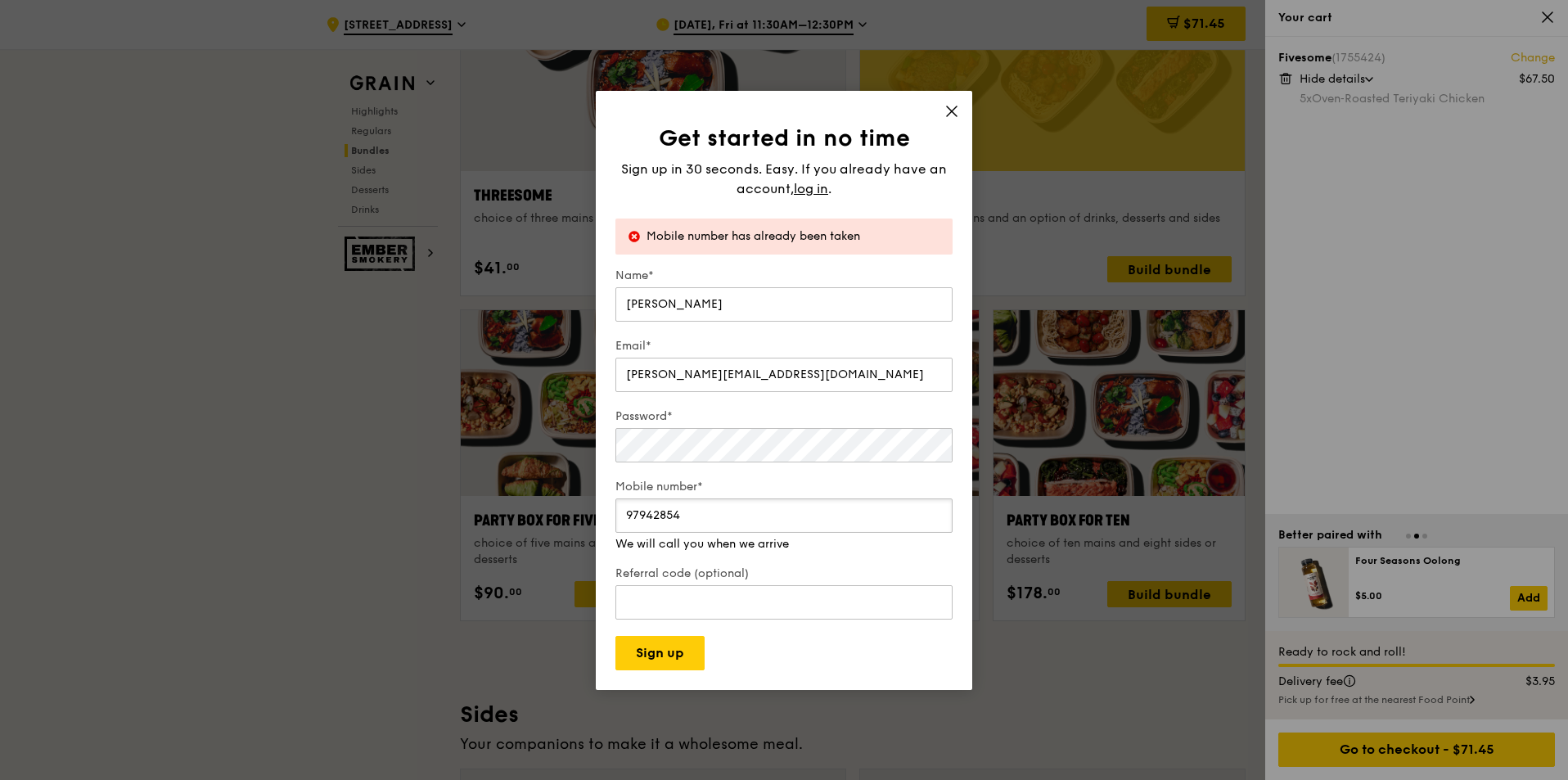
drag, startPoint x: 723, startPoint y: 528, endPoint x: 566, endPoint y: 505, distance: 158.7
click at [566, 505] on div "Get started in no time Sign up in 30 seconds. Easy. If you already have an acco…" at bounding box center [784, 390] width 1568 height 780
type input "9"
click at [810, 191] on span "log in" at bounding box center [811, 189] width 35 height 20
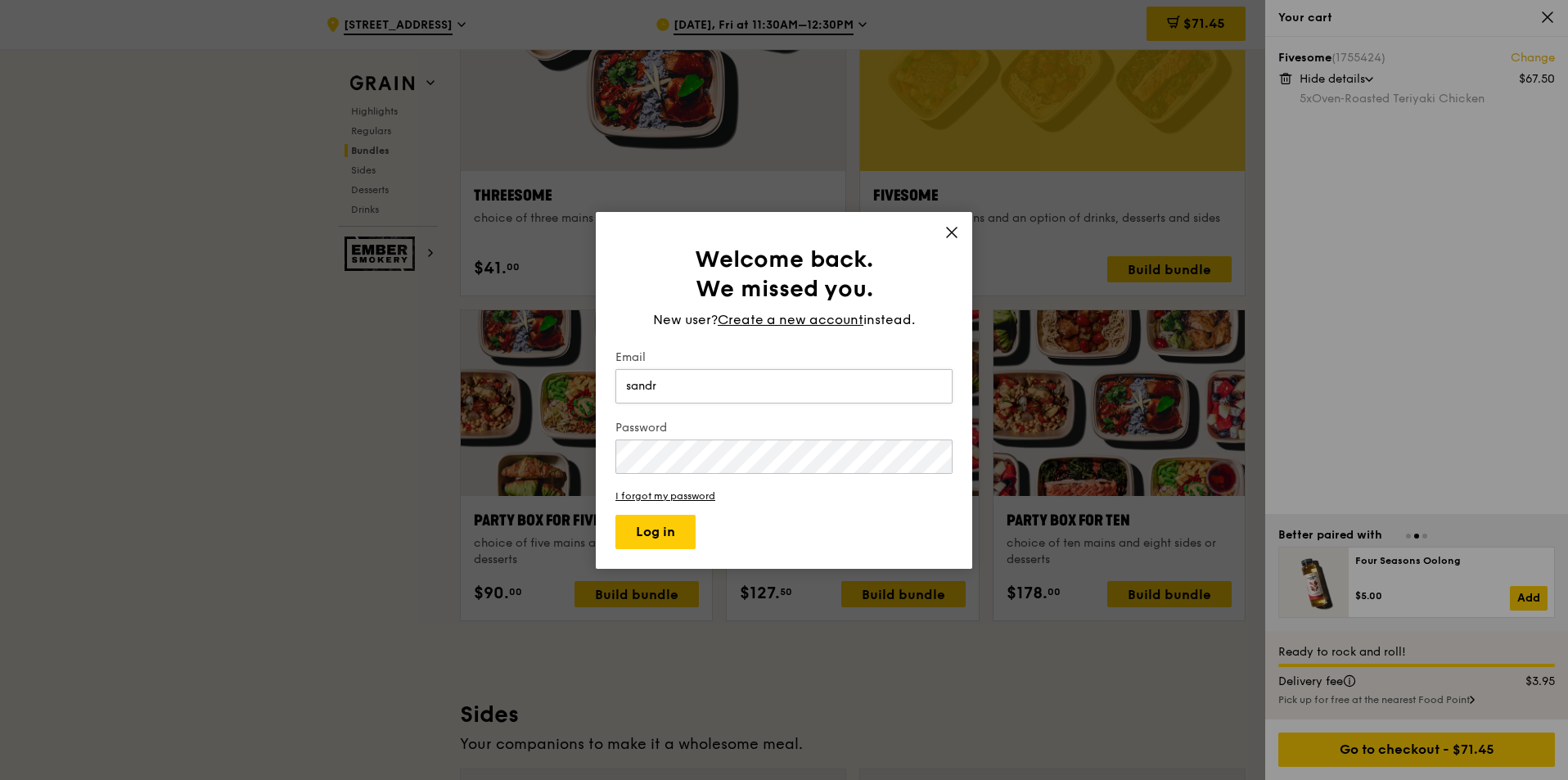
type input "[EMAIL_ADDRESS][DOMAIN_NAME]"
click at [670, 534] on button "Log in" at bounding box center [655, 532] width 80 height 35
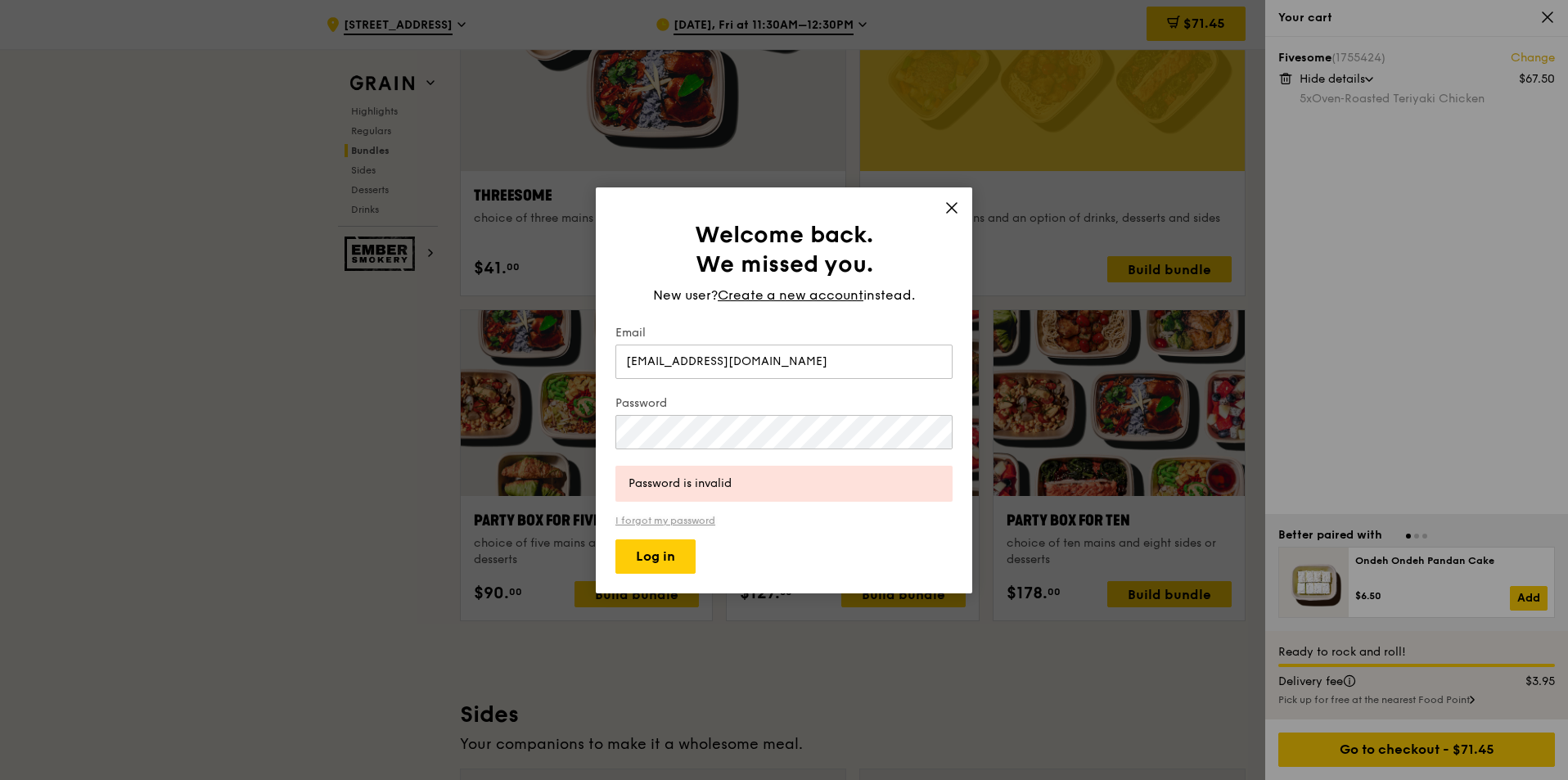
click at [669, 515] on link "I forgot my password" at bounding box center [784, 520] width 337 height 12
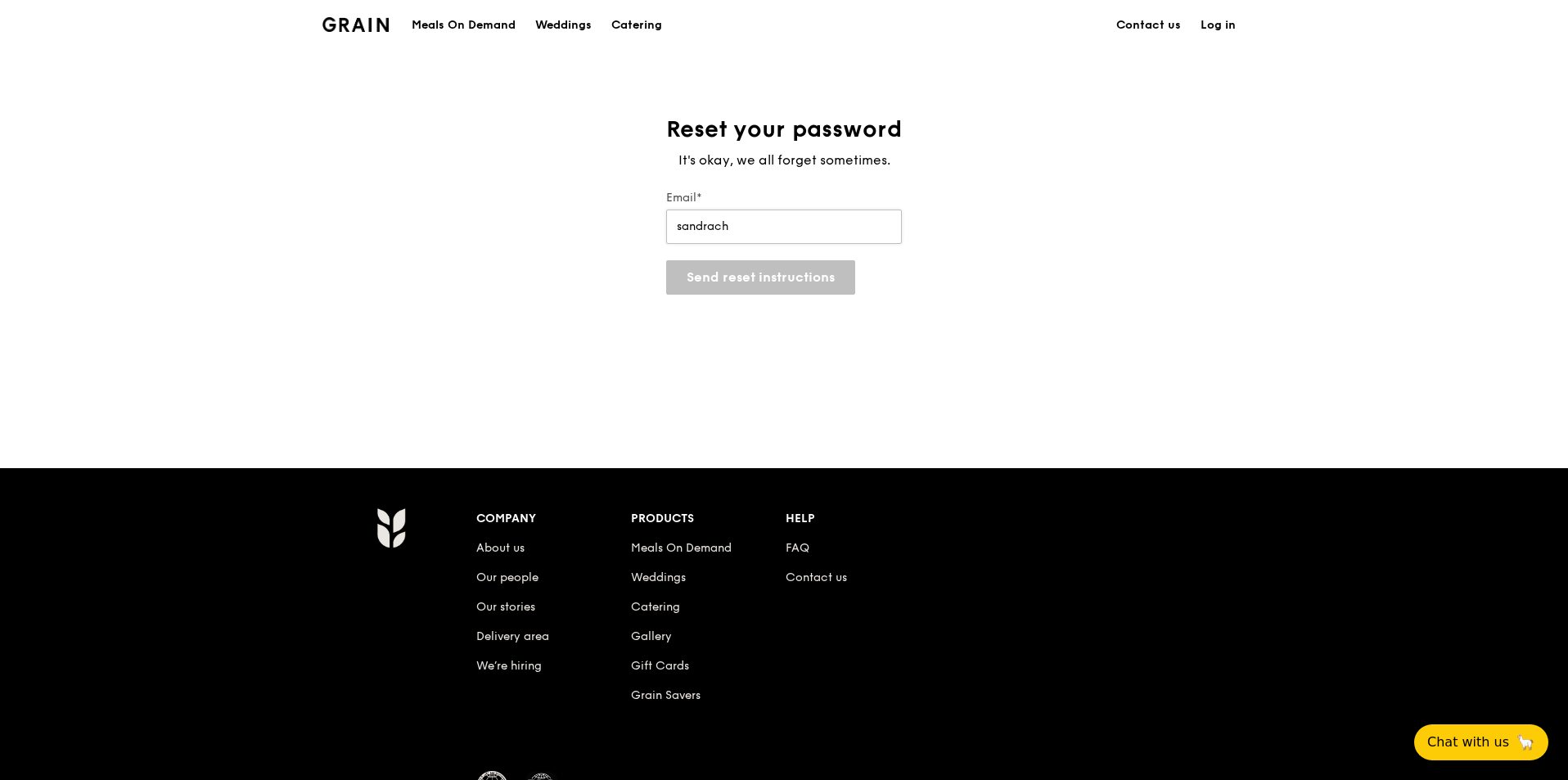
type input "[EMAIL_ADDRESS][DOMAIN_NAME]"
click at [788, 277] on button "Send reset instructions" at bounding box center [760, 277] width 189 height 35
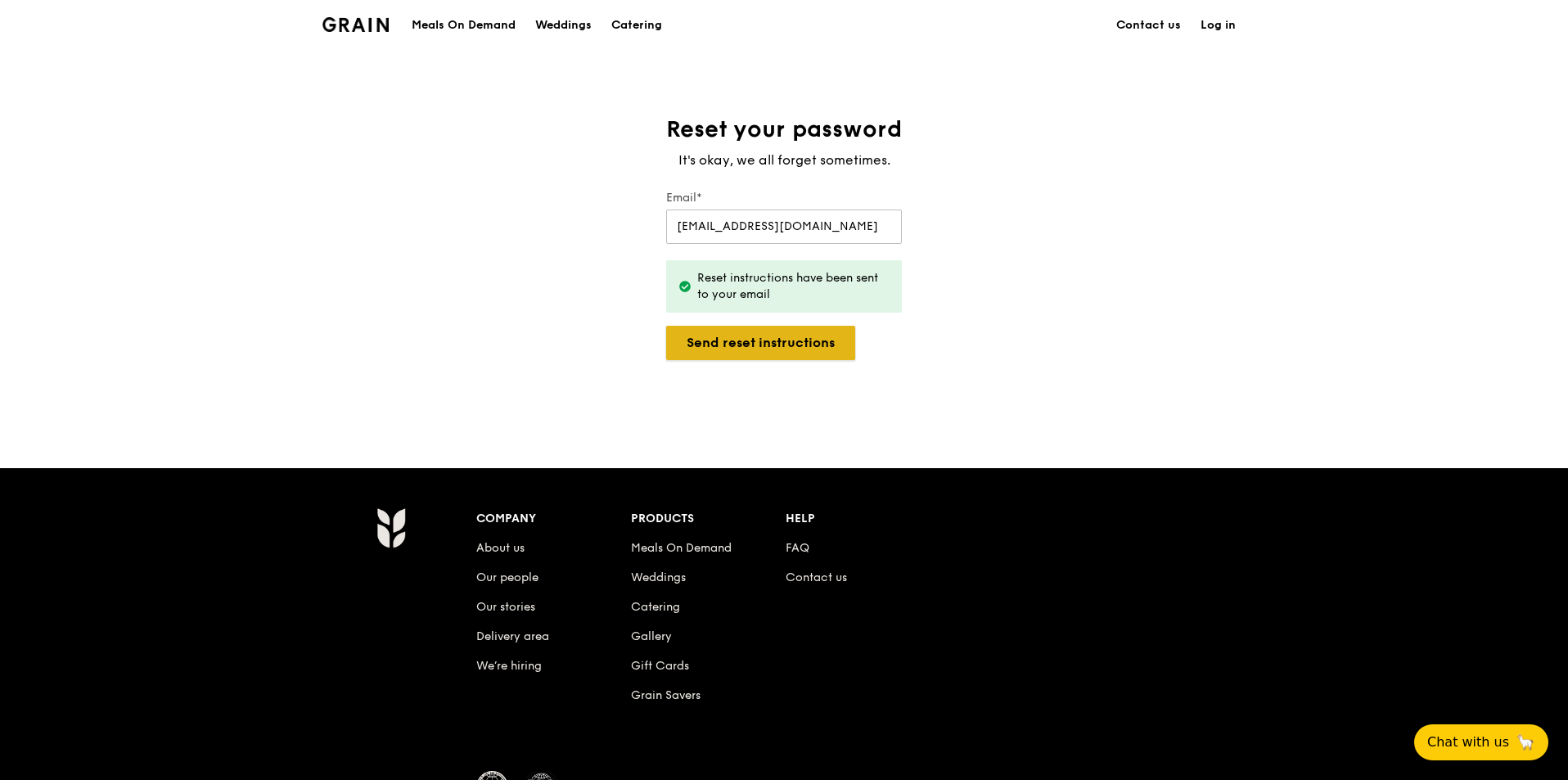
click at [727, 331] on button "Send reset instructions" at bounding box center [760, 343] width 189 height 35
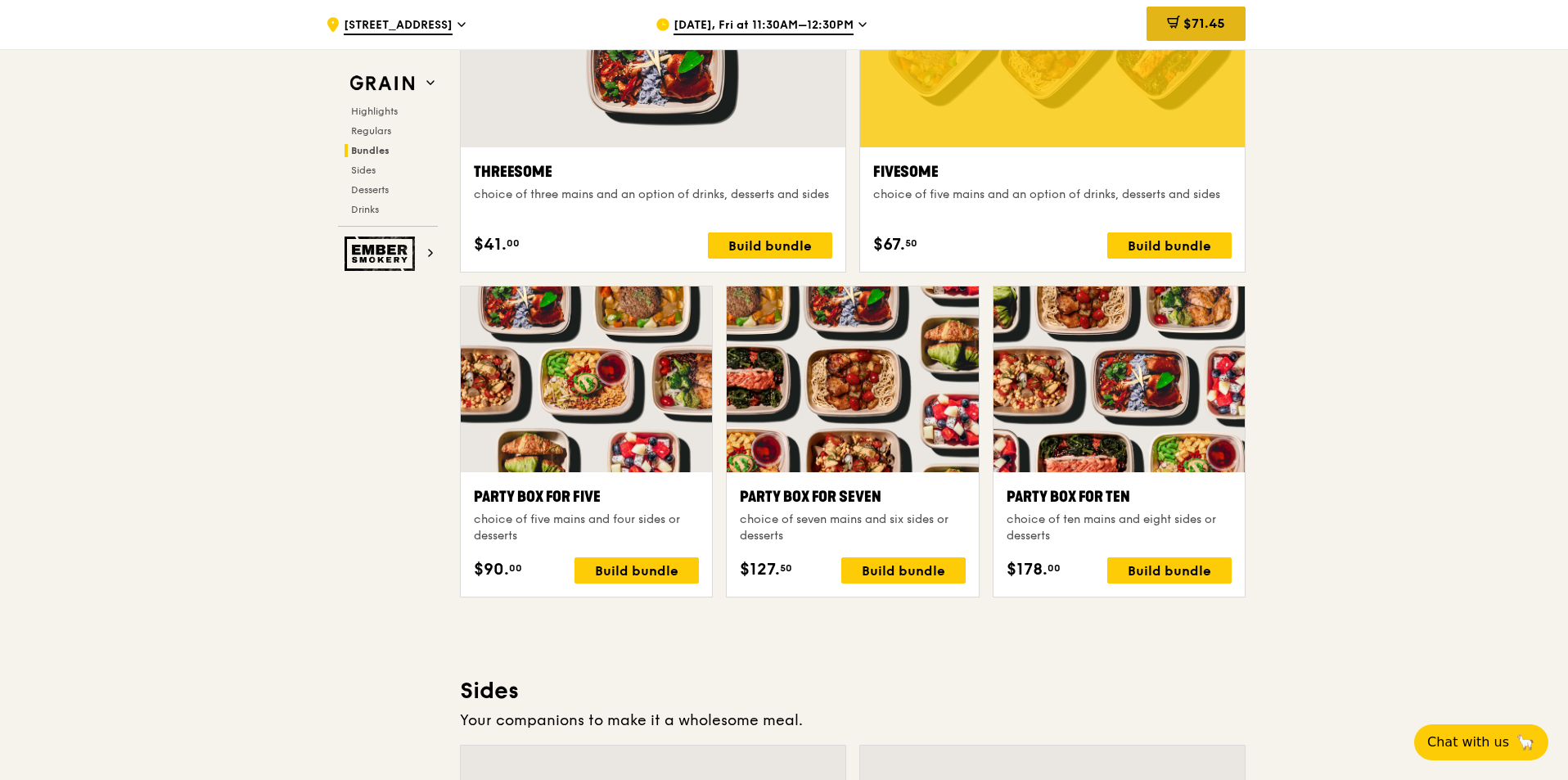
scroll to position [3037, 0]
click at [1185, 16] on span "$71.45" at bounding box center [1203, 24] width 42 height 16
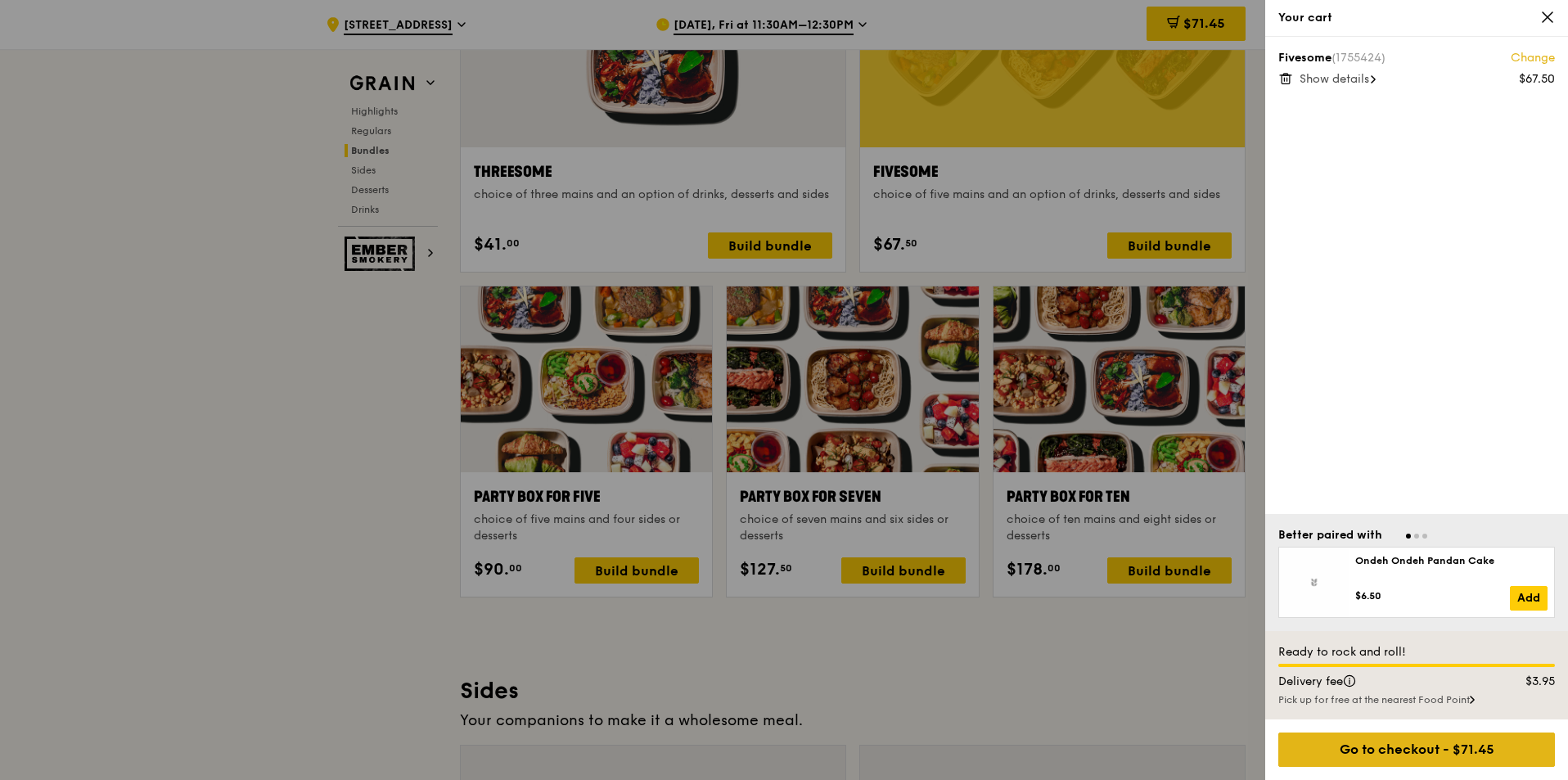
click at [1384, 756] on div "Go to checkout - $71.45" at bounding box center [1416, 750] width 277 height 35
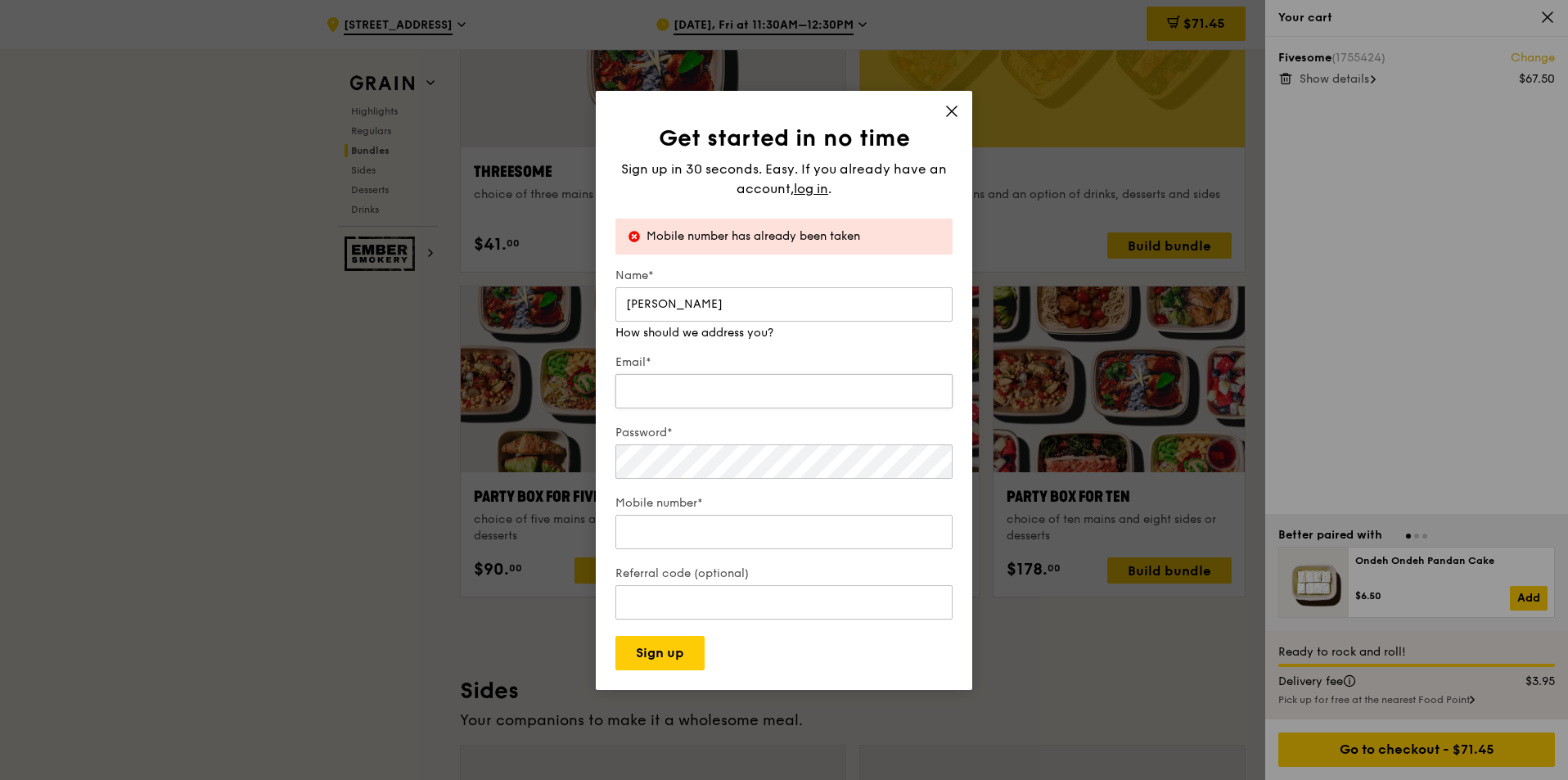
type input "[PERSON_NAME]"
click at [686, 386] on input "Email*" at bounding box center [784, 391] width 337 height 35
type input "[PERSON_NAME][EMAIL_ADDRESS][DOMAIN_NAME]"
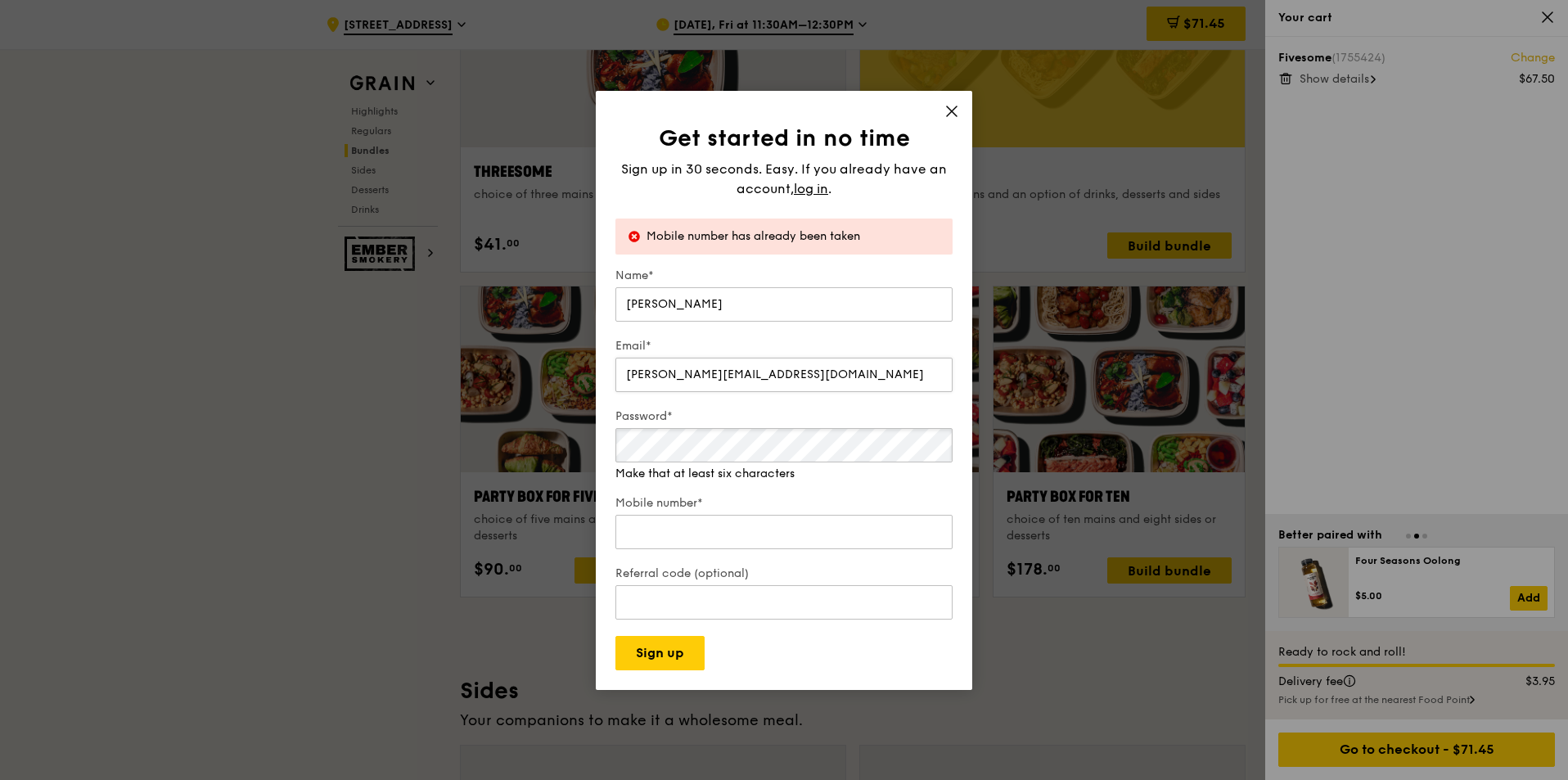
click at [749, 468] on div "Password* Make that at least six characters" at bounding box center [784, 445] width 337 height 74
click at [726, 544] on div "Mobile number*" at bounding box center [784, 524] width 337 height 58
type input "97420080"
click at [676, 656] on button "Sign up" at bounding box center [660, 653] width 90 height 35
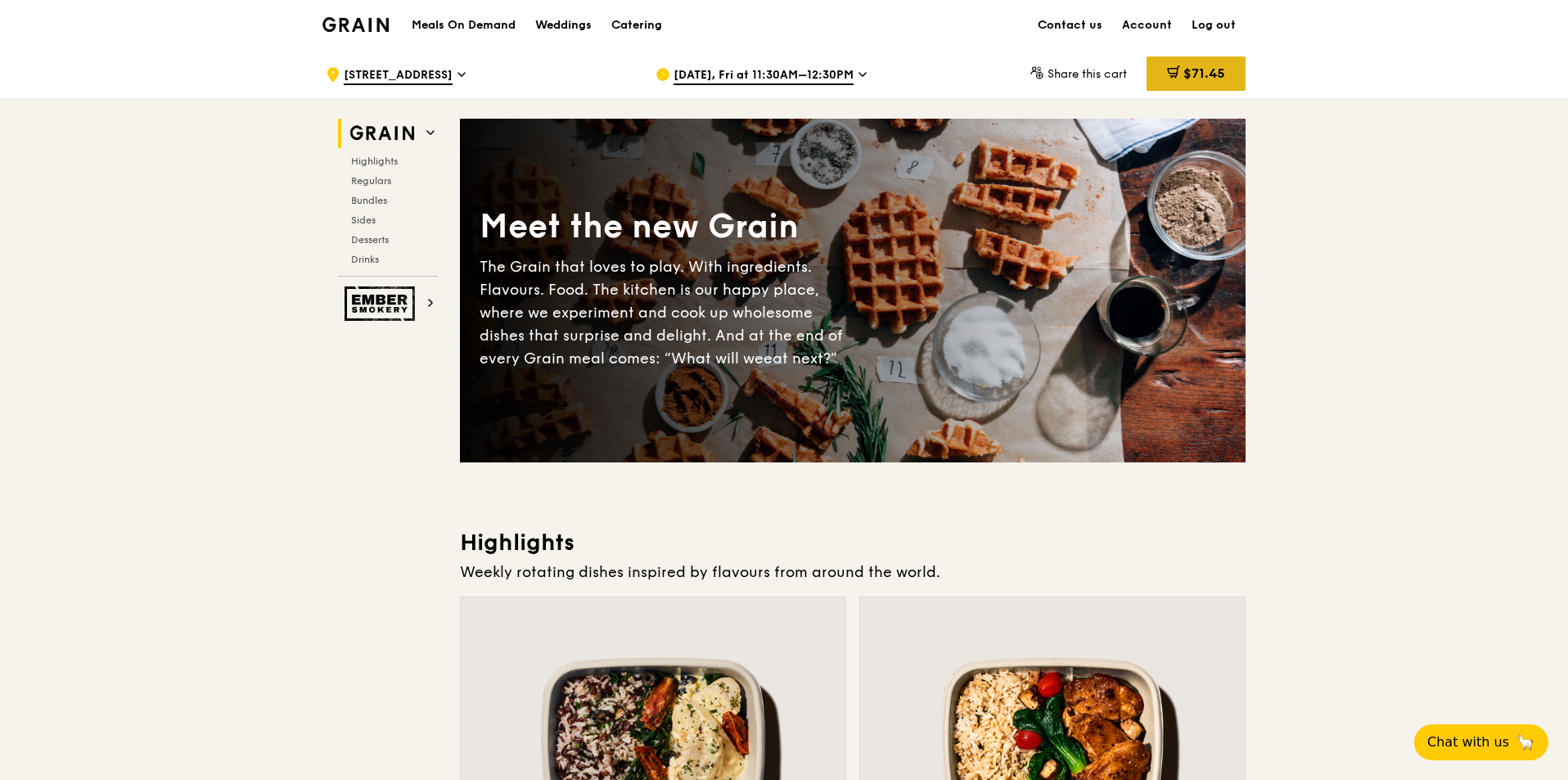
click at [1174, 85] on div "$71.45" at bounding box center [1196, 74] width 99 height 35
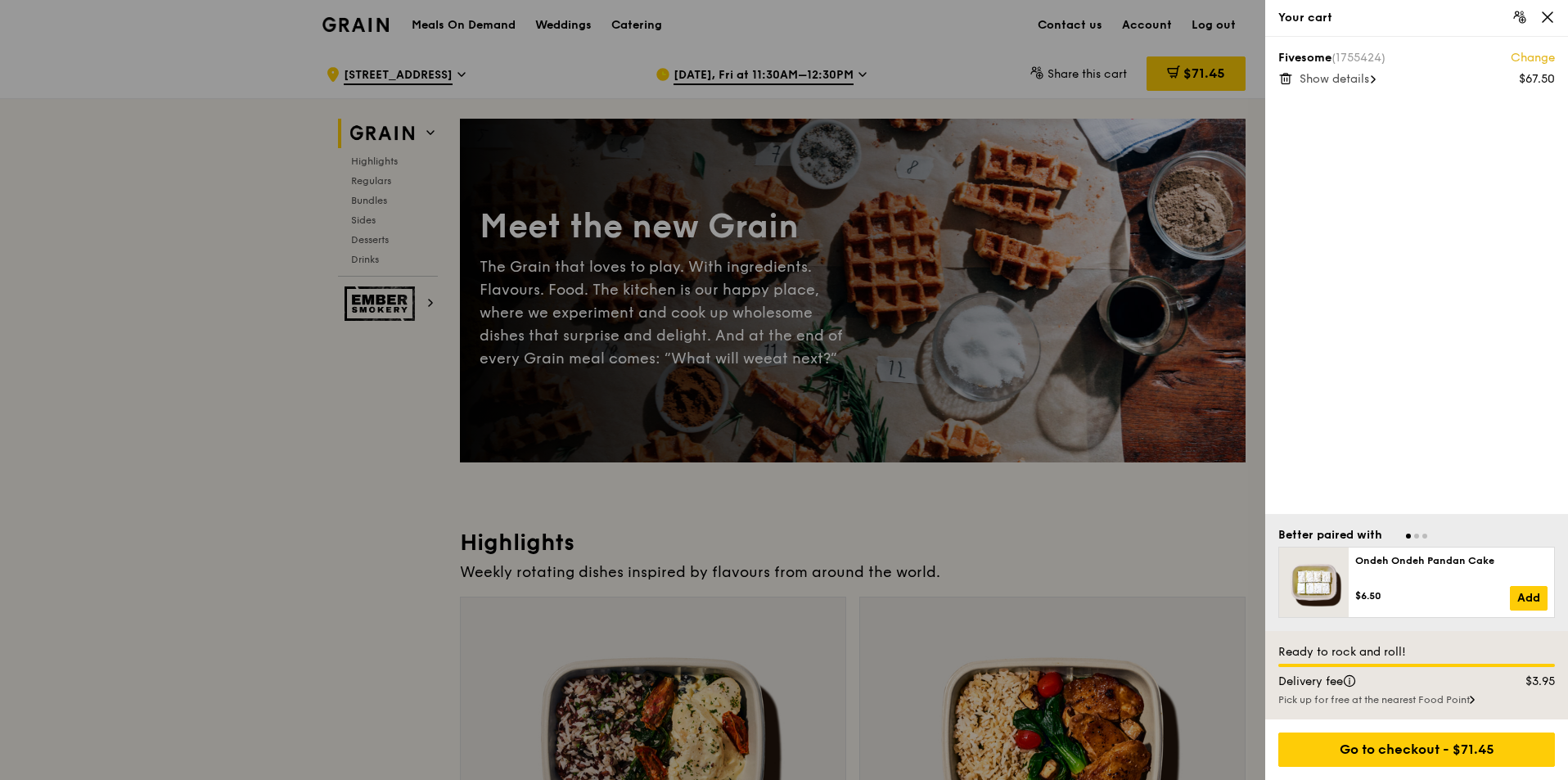
click at [1305, 81] on span "Show details" at bounding box center [1334, 79] width 69 height 14
click at [1385, 745] on div "Go to checkout - $71.45" at bounding box center [1416, 750] width 277 height 35
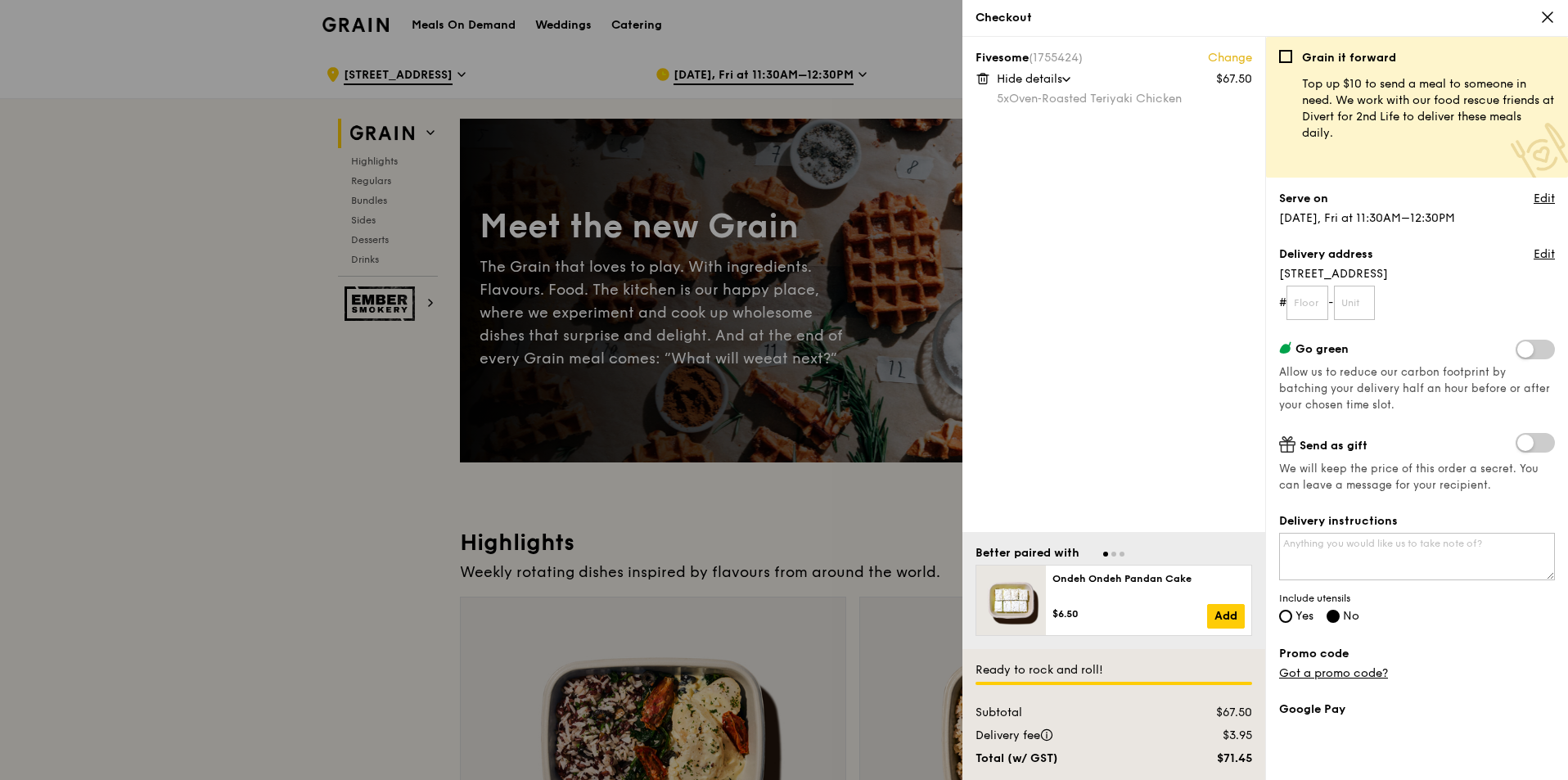
click at [1280, 609] on div "Delivery instructions Include utensils Yes No" at bounding box center [1416, 570] width 276 height 113
click at [1288, 619] on input "Yes" at bounding box center [1285, 616] width 13 height 13
radio input "true"
radio input "false"
click at [1346, 674] on link "Got a promo code?" at bounding box center [1333, 674] width 109 height 14
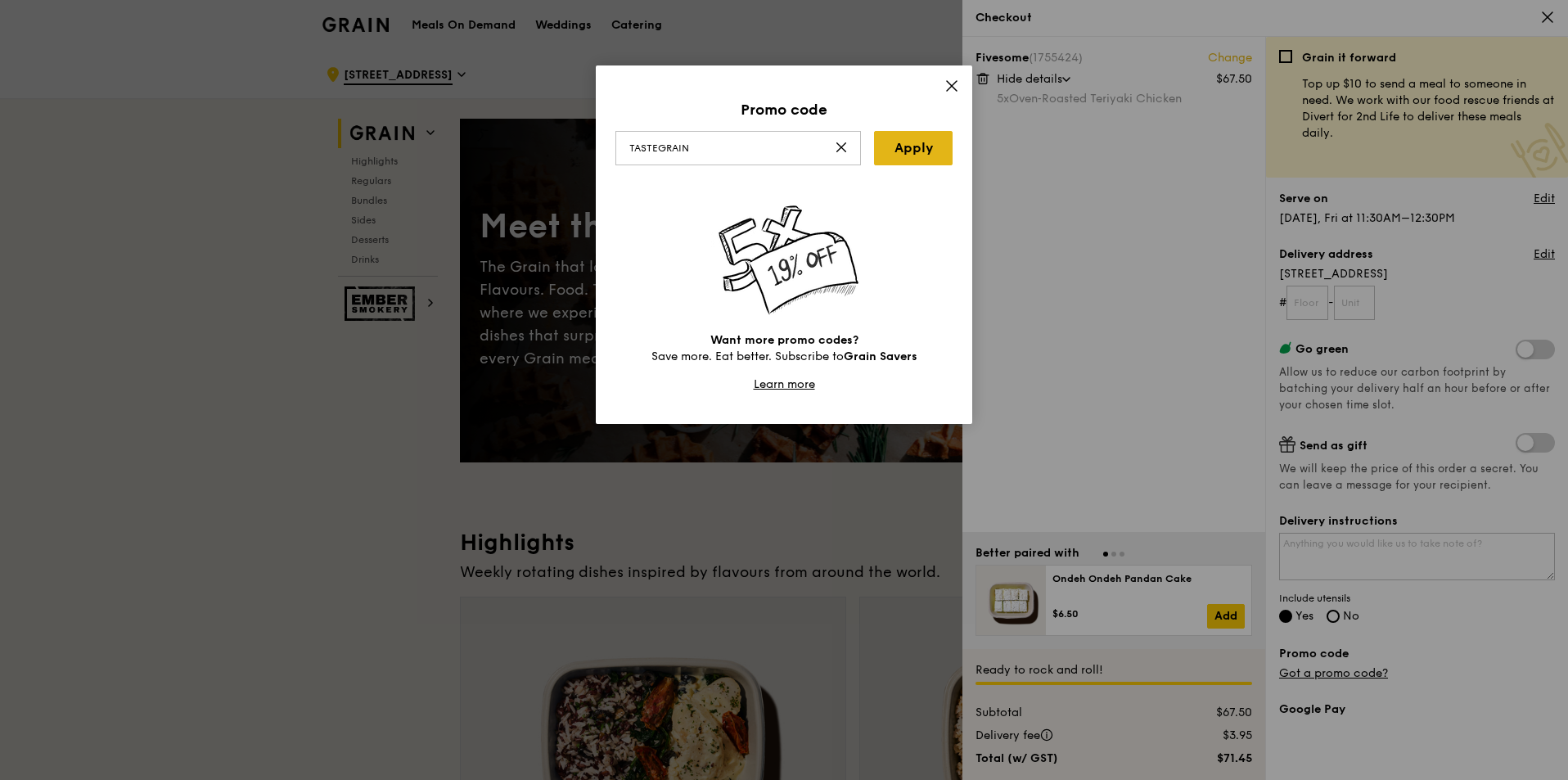
type input "TASTEGRAIN"
click at [905, 140] on link "Apply" at bounding box center [913, 148] width 79 height 35
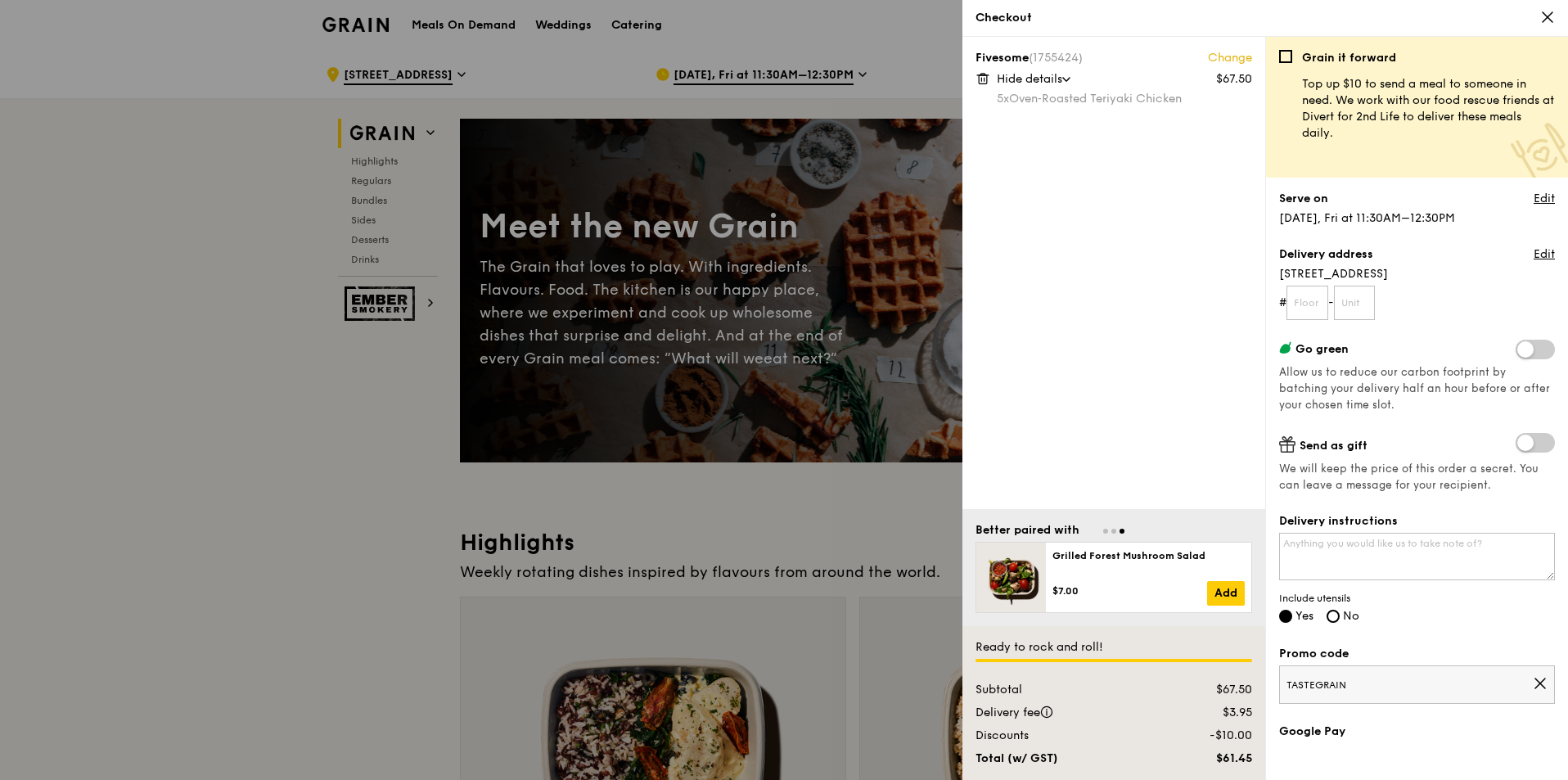
click at [1070, 81] on icon at bounding box center [1066, 80] width 6 height 4
click at [1066, 78] on span "Show details" at bounding box center [1031, 79] width 69 height 14
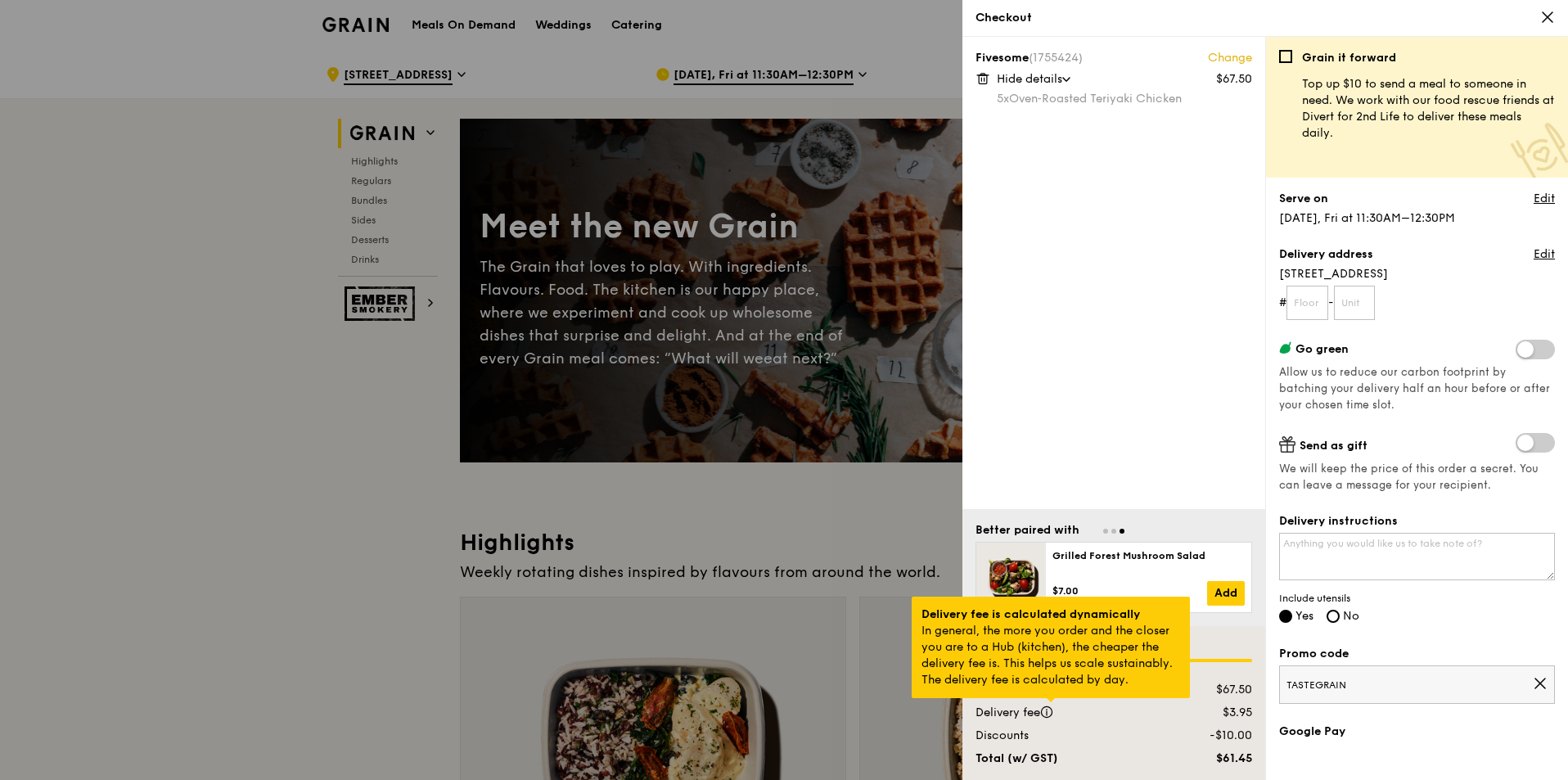
click at [1048, 703] on div at bounding box center [1050, 700] width 8 height 4
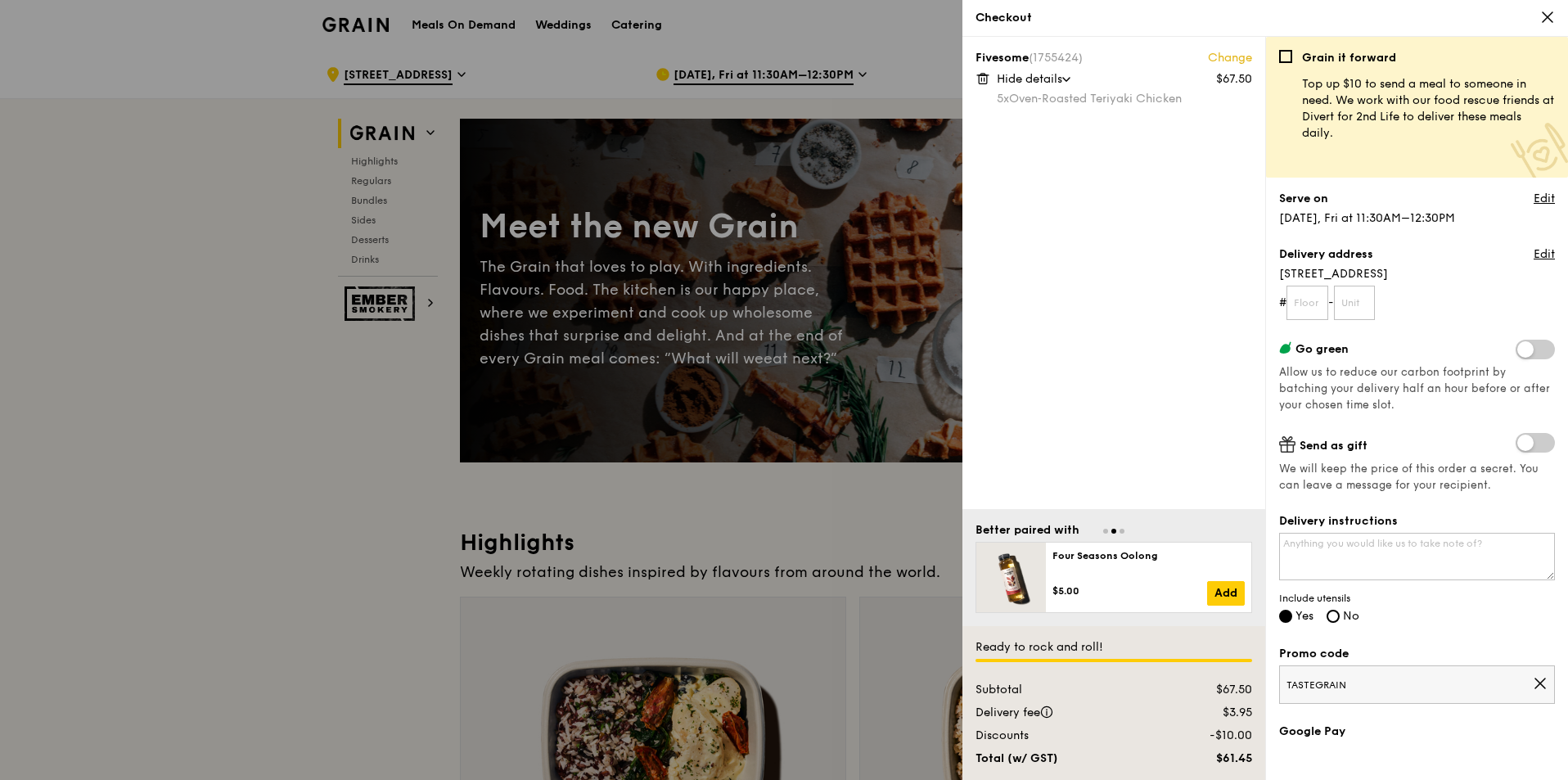
drag, startPoint x: 208, startPoint y: 725, endPoint x: 571, endPoint y: 762, distance: 364.9
click at [571, 762] on div at bounding box center [784, 390] width 1568 height 780
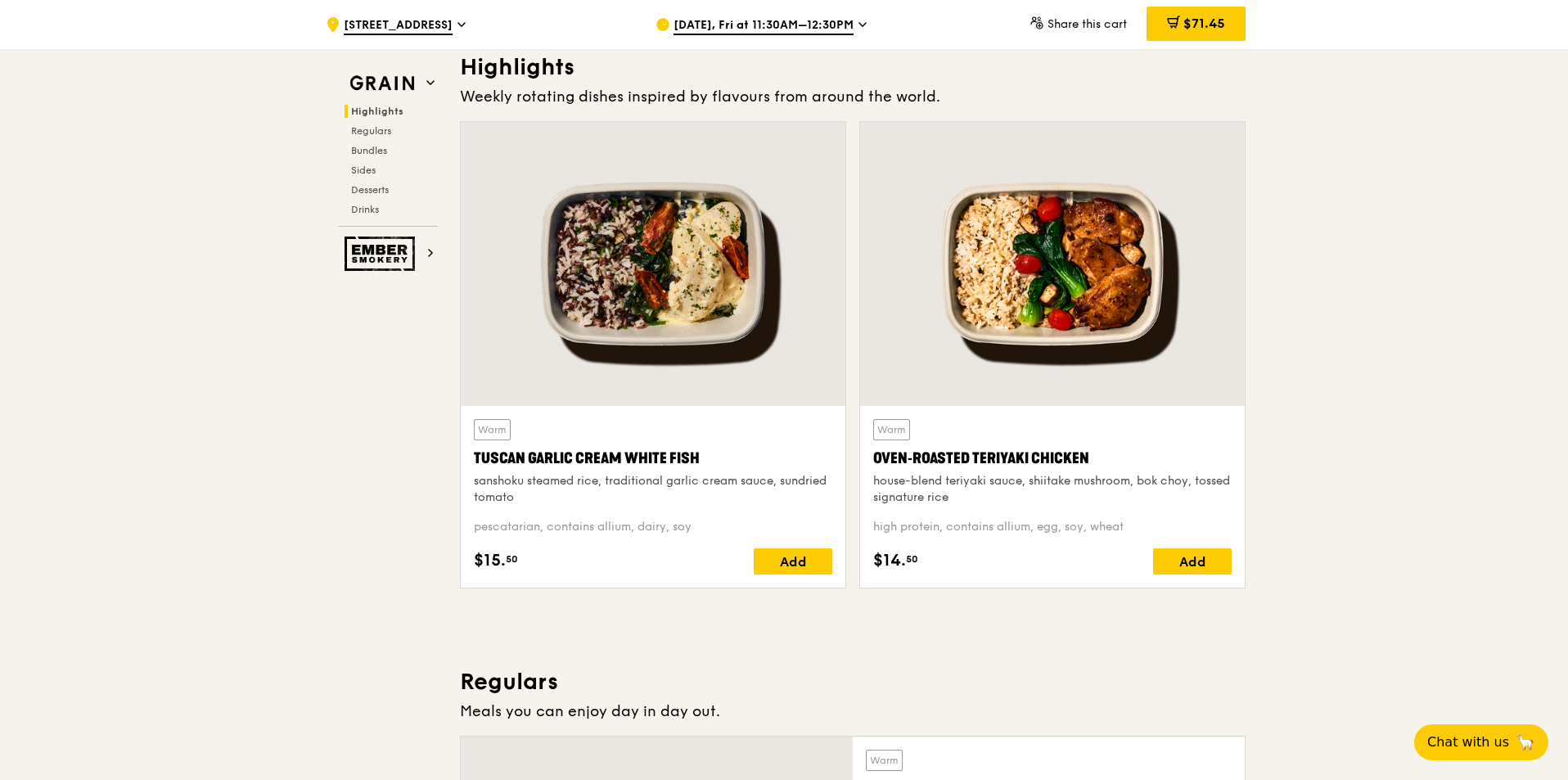
scroll to position [485, 0]
